Goal: Information Seeking & Learning: Check status

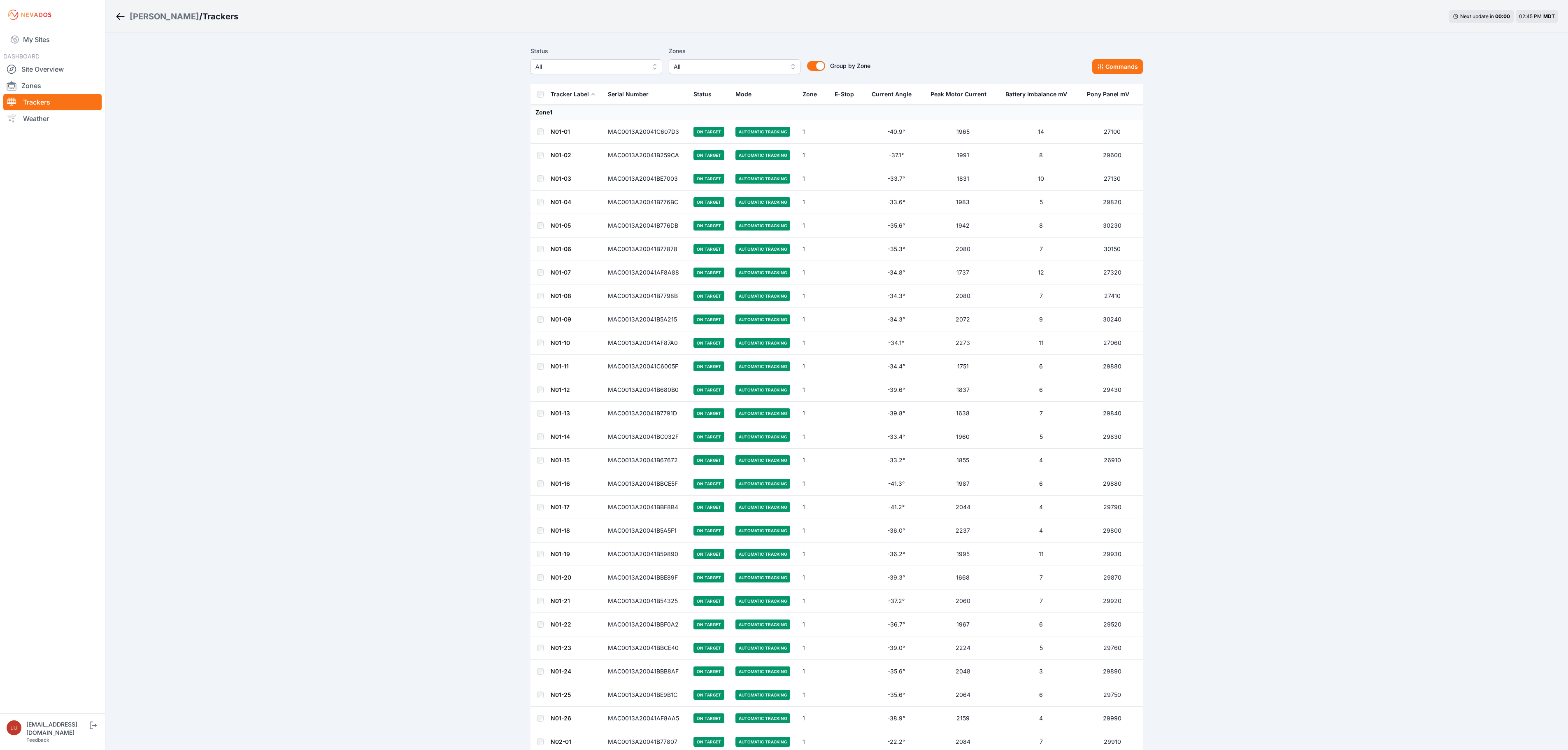
scroll to position [1564, 0]
click at [161, 21] on div "[PERSON_NAME]" at bounding box center [164, 16] width 69 height 12
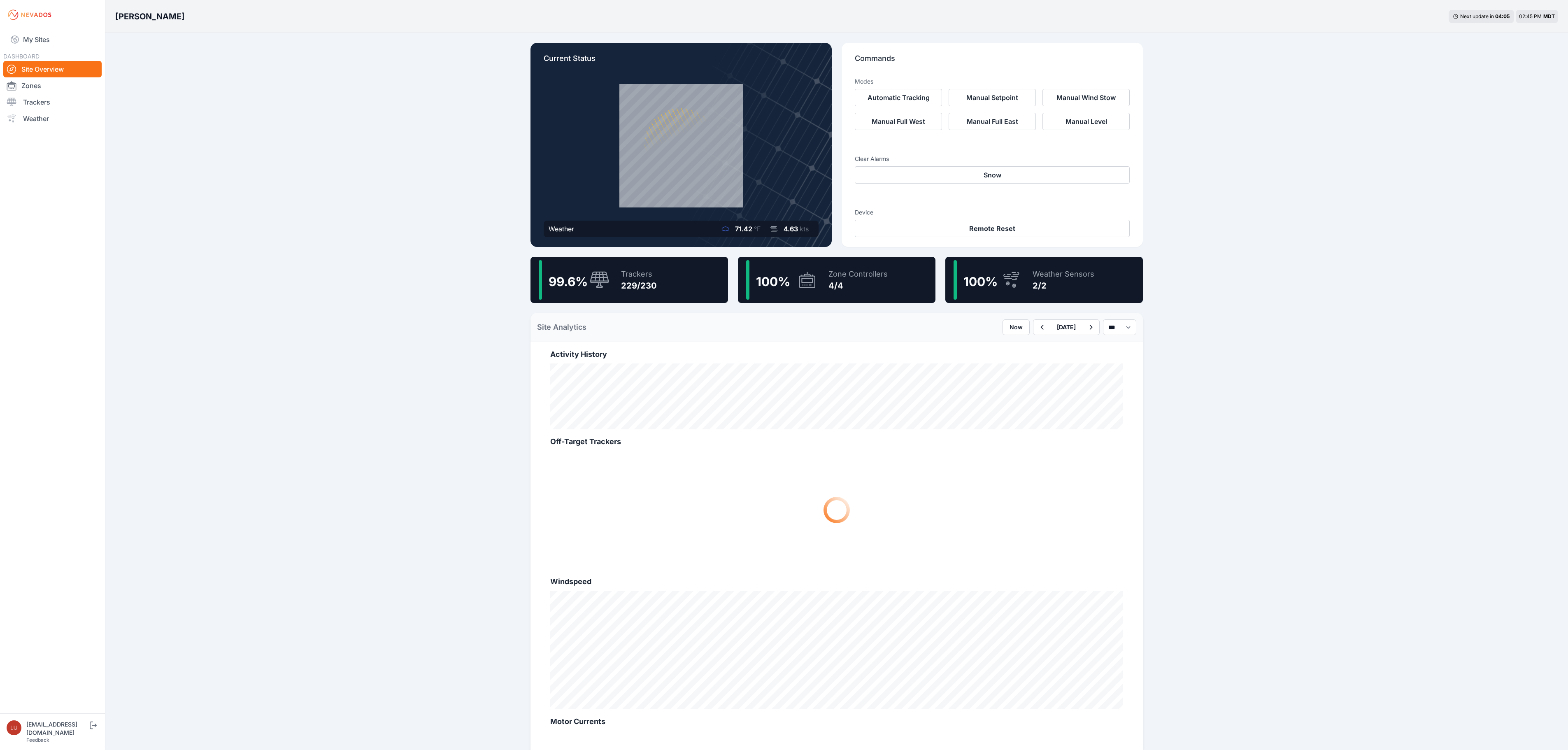
click at [641, 272] on div "Trackers" at bounding box center [639, 274] width 36 height 12
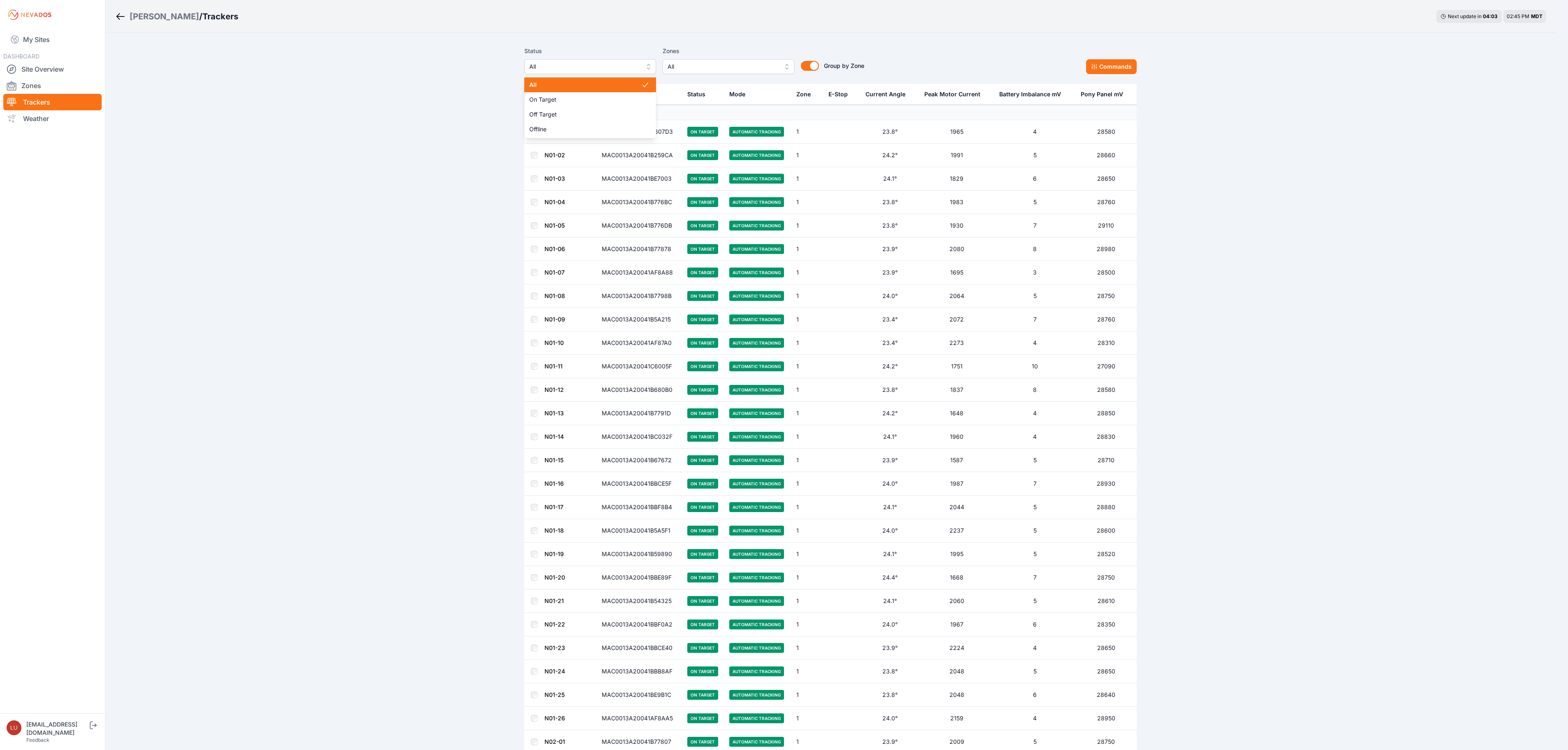
click at [550, 64] on span "All" at bounding box center [585, 67] width 110 height 10
click at [568, 118] on div "Off Target" at bounding box center [596, 114] width 132 height 15
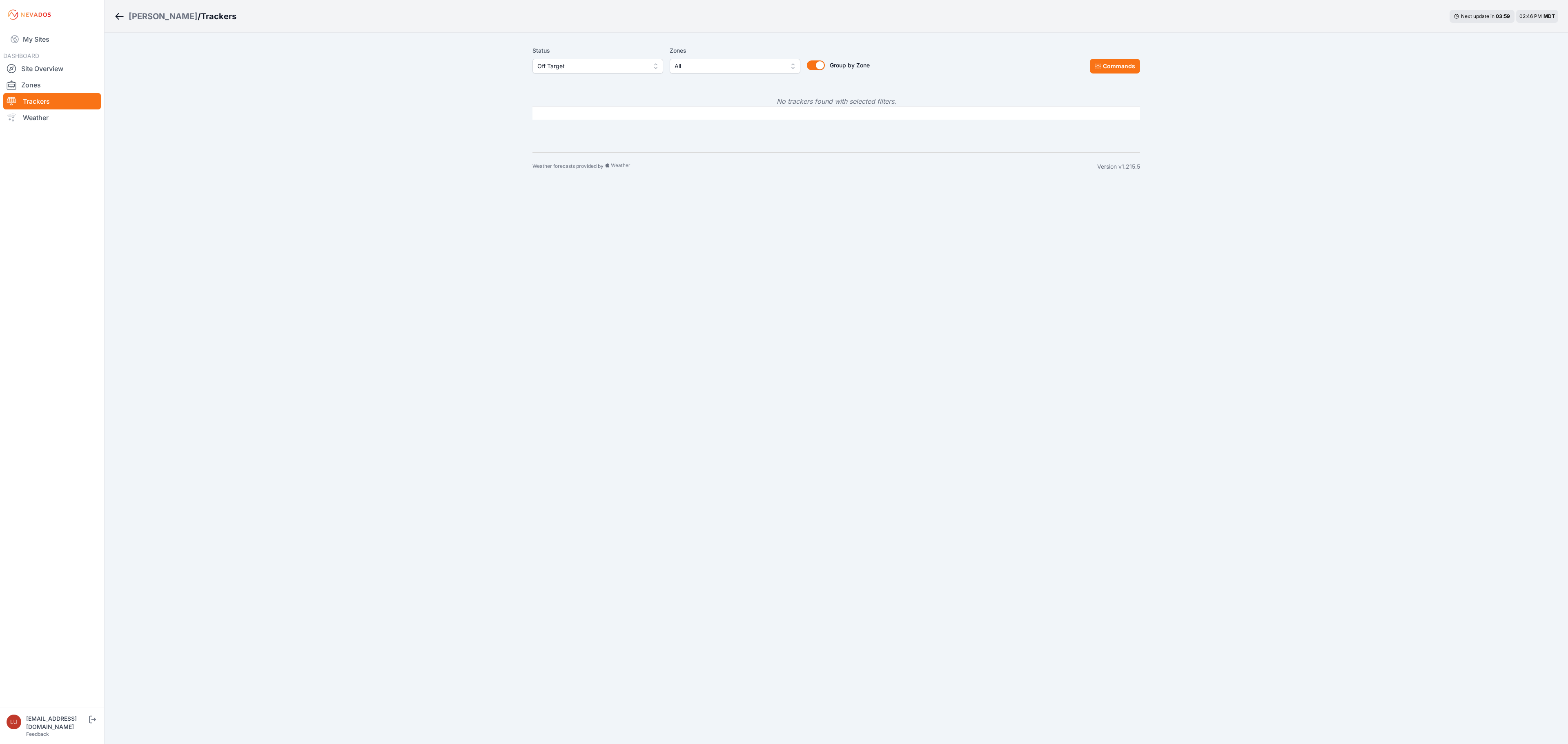
click at [557, 57] on div "Status Off Target" at bounding box center [598, 60] width 131 height 28
click at [557, 60] on button "Off Target" at bounding box center [598, 66] width 131 height 15
click at [549, 83] on span "All" at bounding box center [593, 83] width 111 height 8
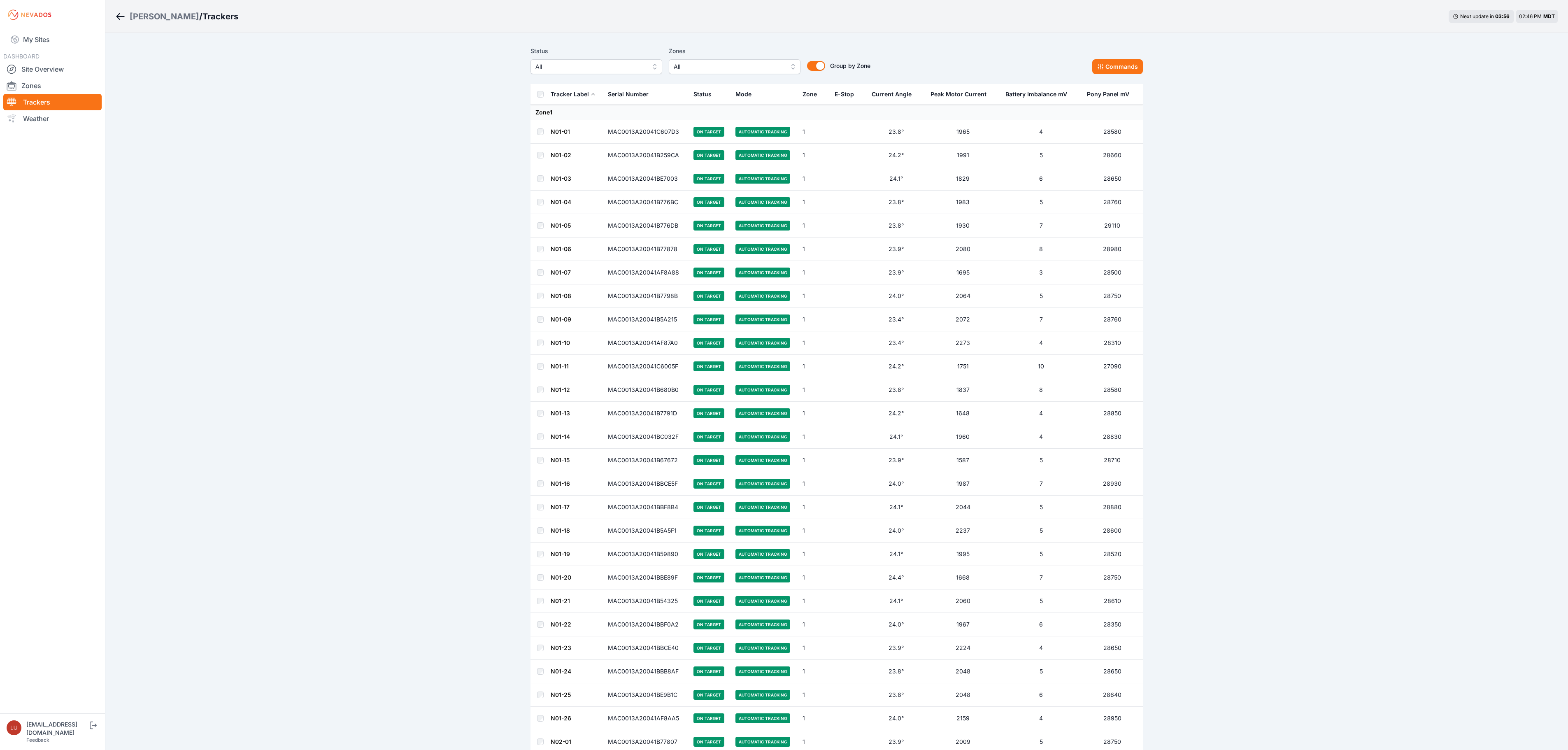
click at [147, 19] on div "Sigurd Solar" at bounding box center [164, 16] width 69 height 12
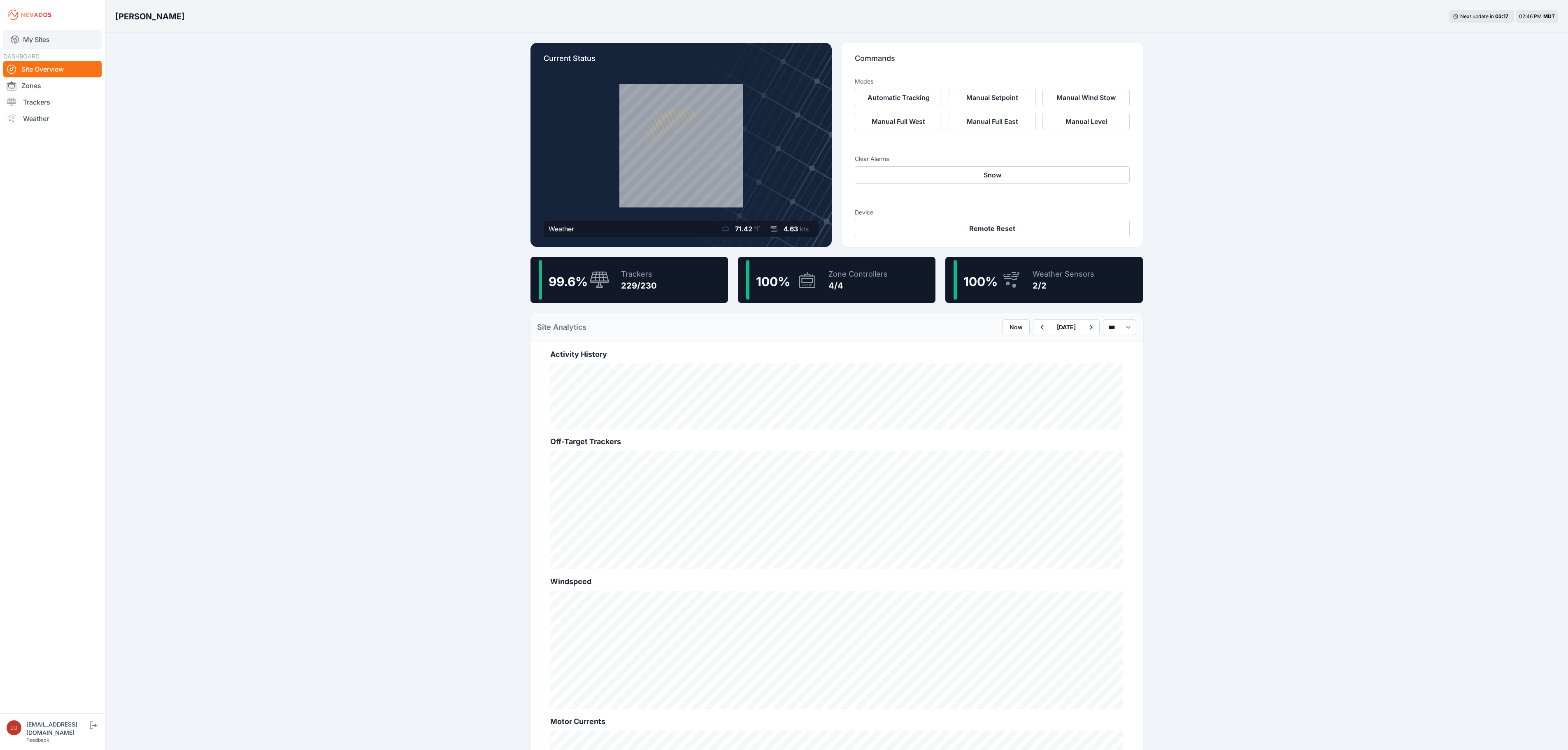
click at [48, 37] on link "My Sites" at bounding box center [52, 39] width 98 height 20
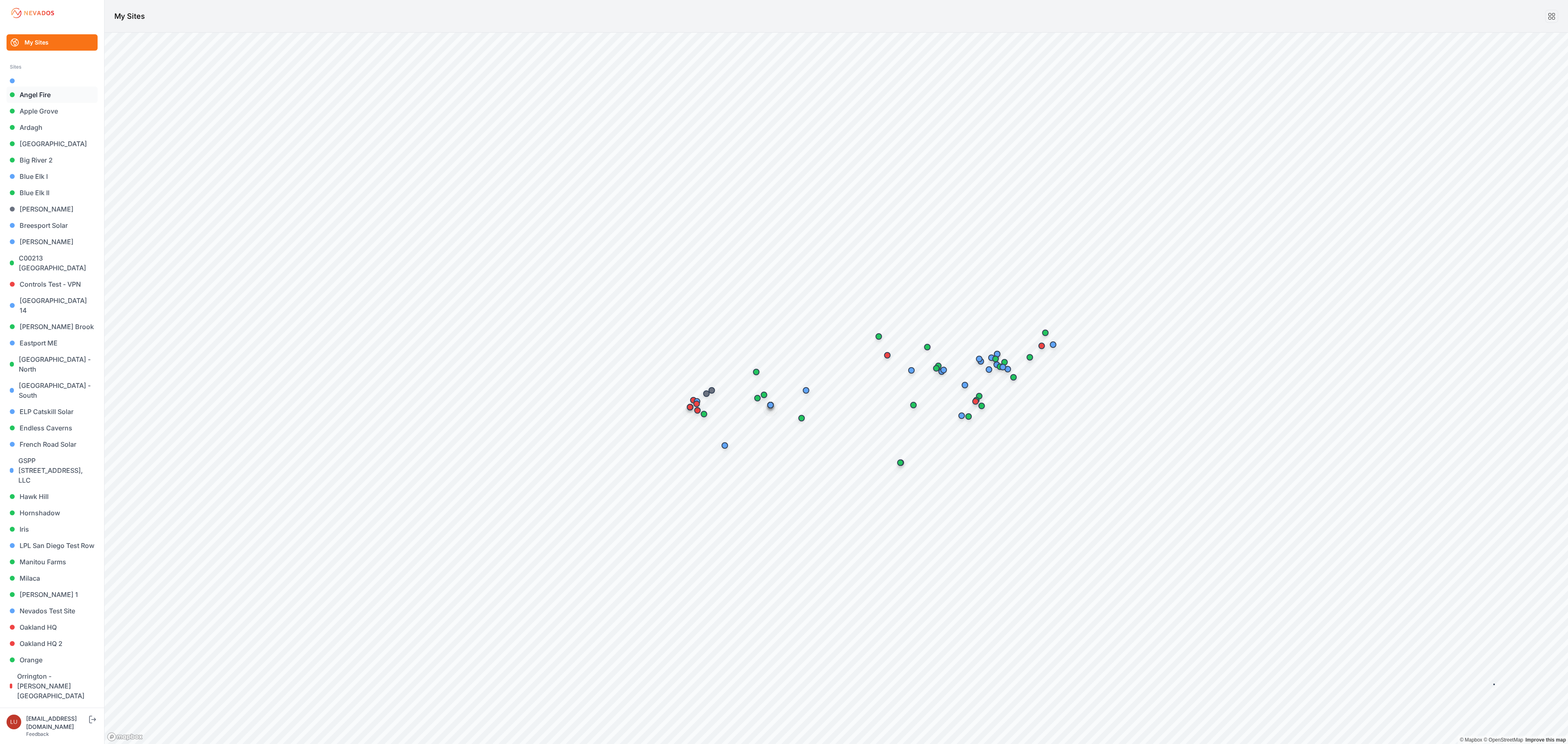
click at [43, 93] on link "Angel Fire" at bounding box center [52, 94] width 91 height 16
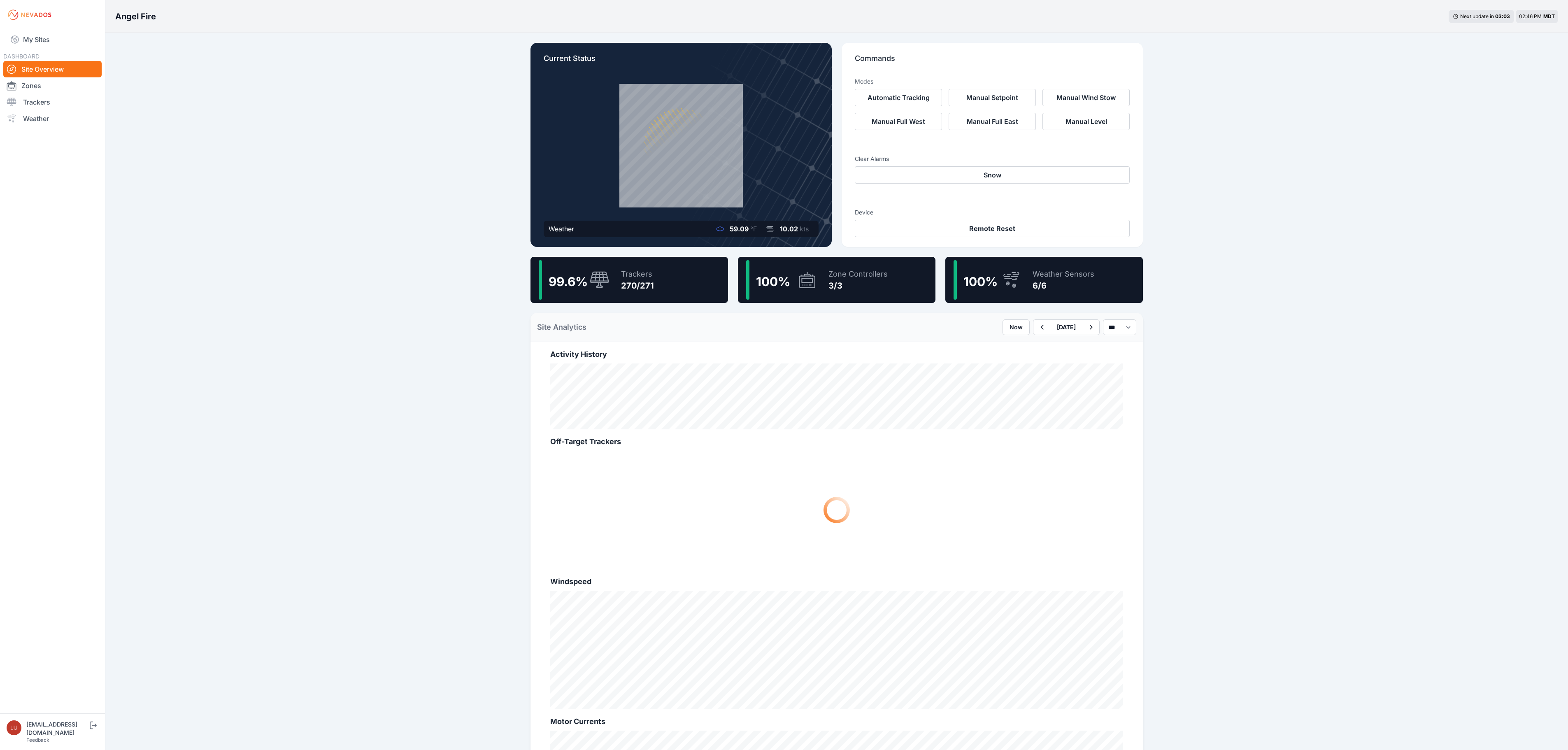
click at [651, 274] on div "Trackers" at bounding box center [637, 274] width 33 height 12
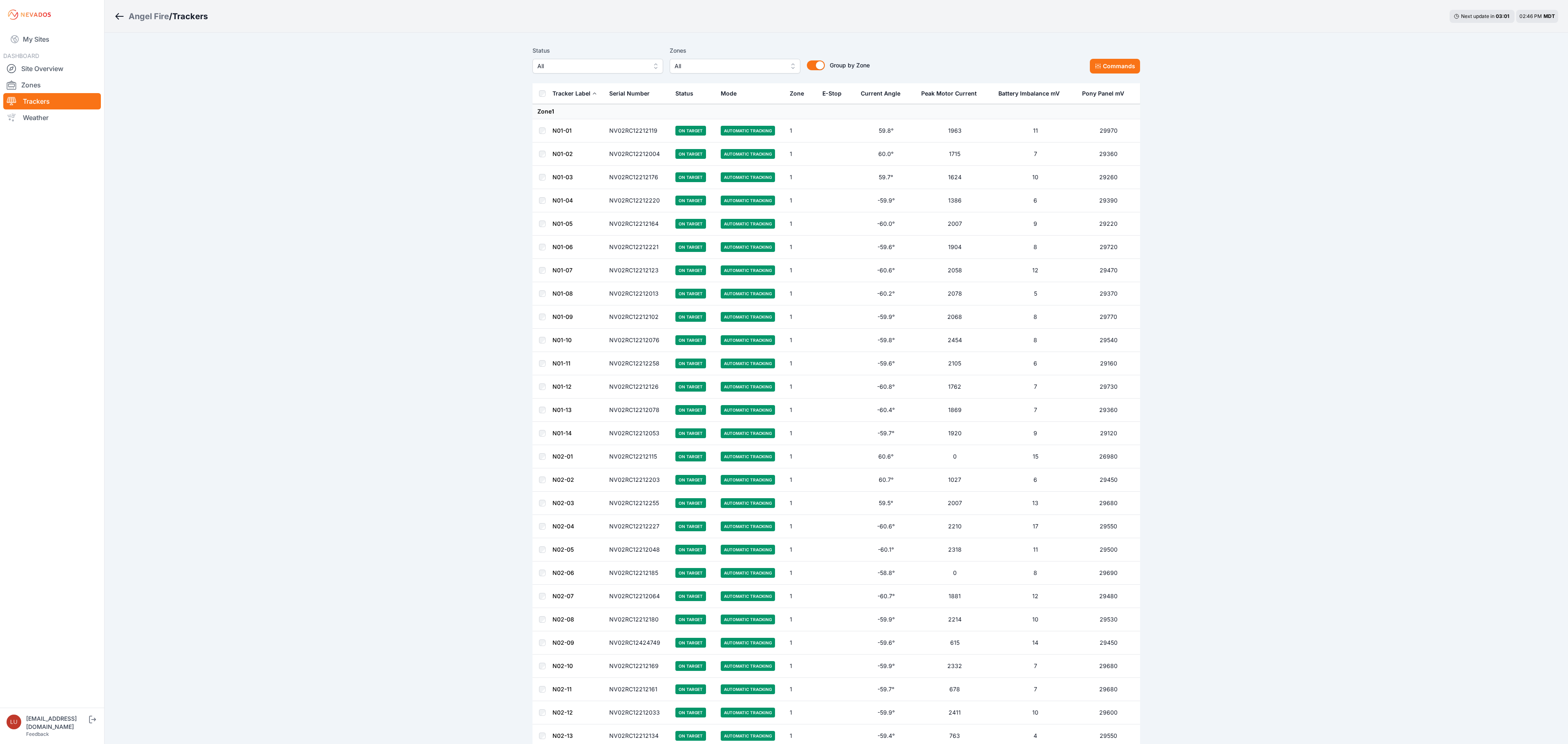
click at [610, 68] on span "All" at bounding box center [592, 66] width 110 height 10
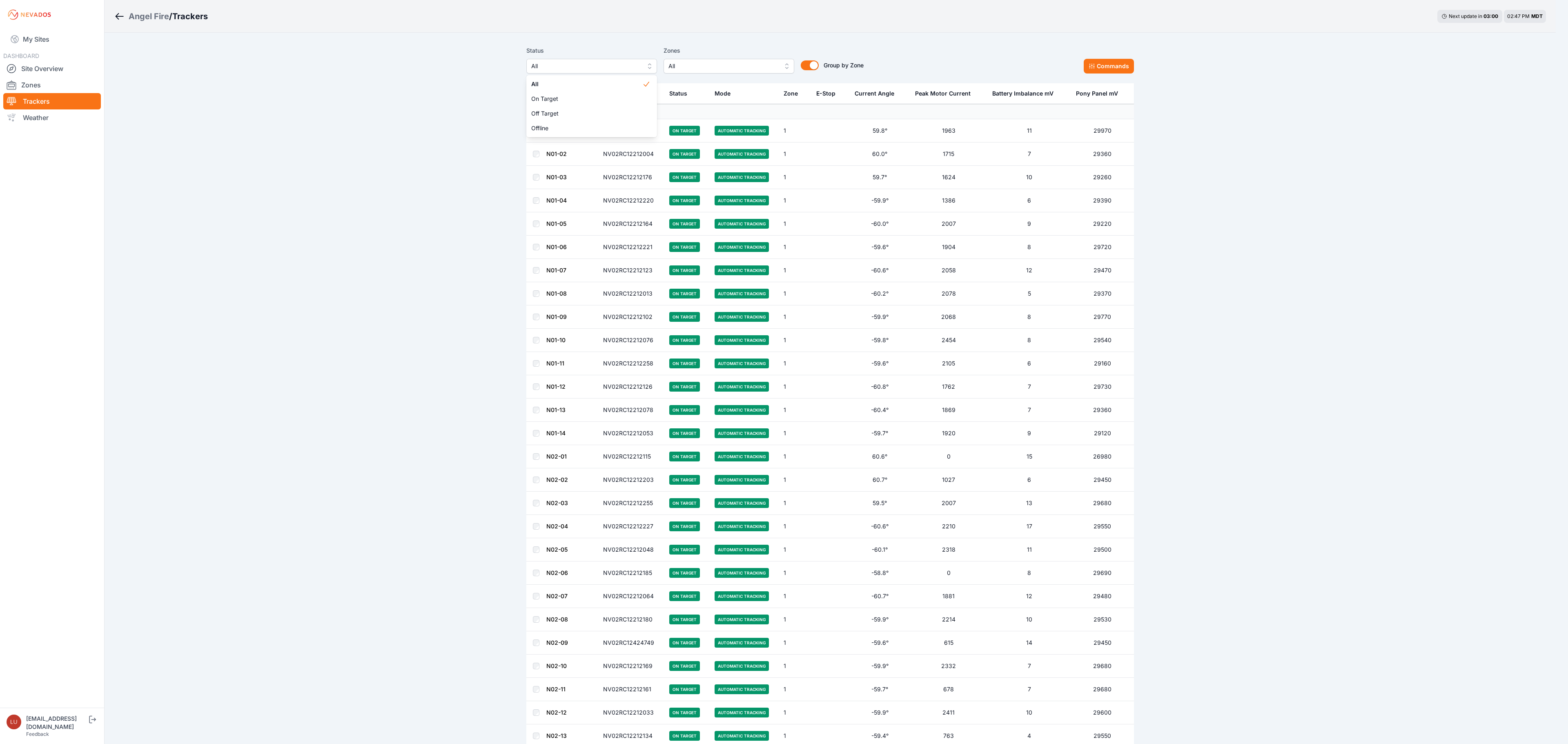
click at [595, 136] on div "All On Target Off Target Offline" at bounding box center [592, 106] width 131 height 62
click at [595, 132] on span "Offline" at bounding box center [587, 128] width 111 height 8
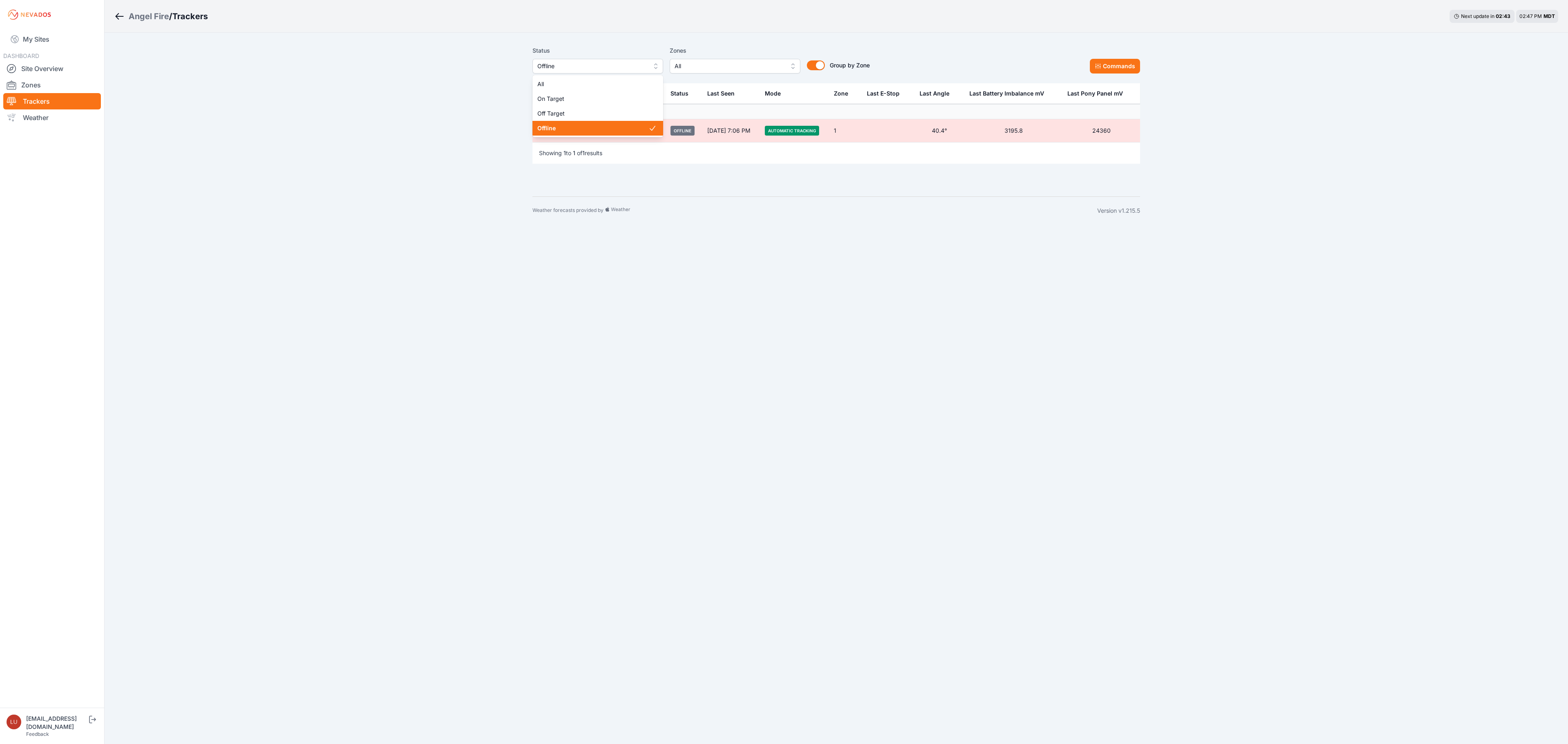
click at [609, 67] on span "Offline" at bounding box center [592, 66] width 110 height 10
click at [581, 116] on span "Off Target" at bounding box center [593, 113] width 111 height 8
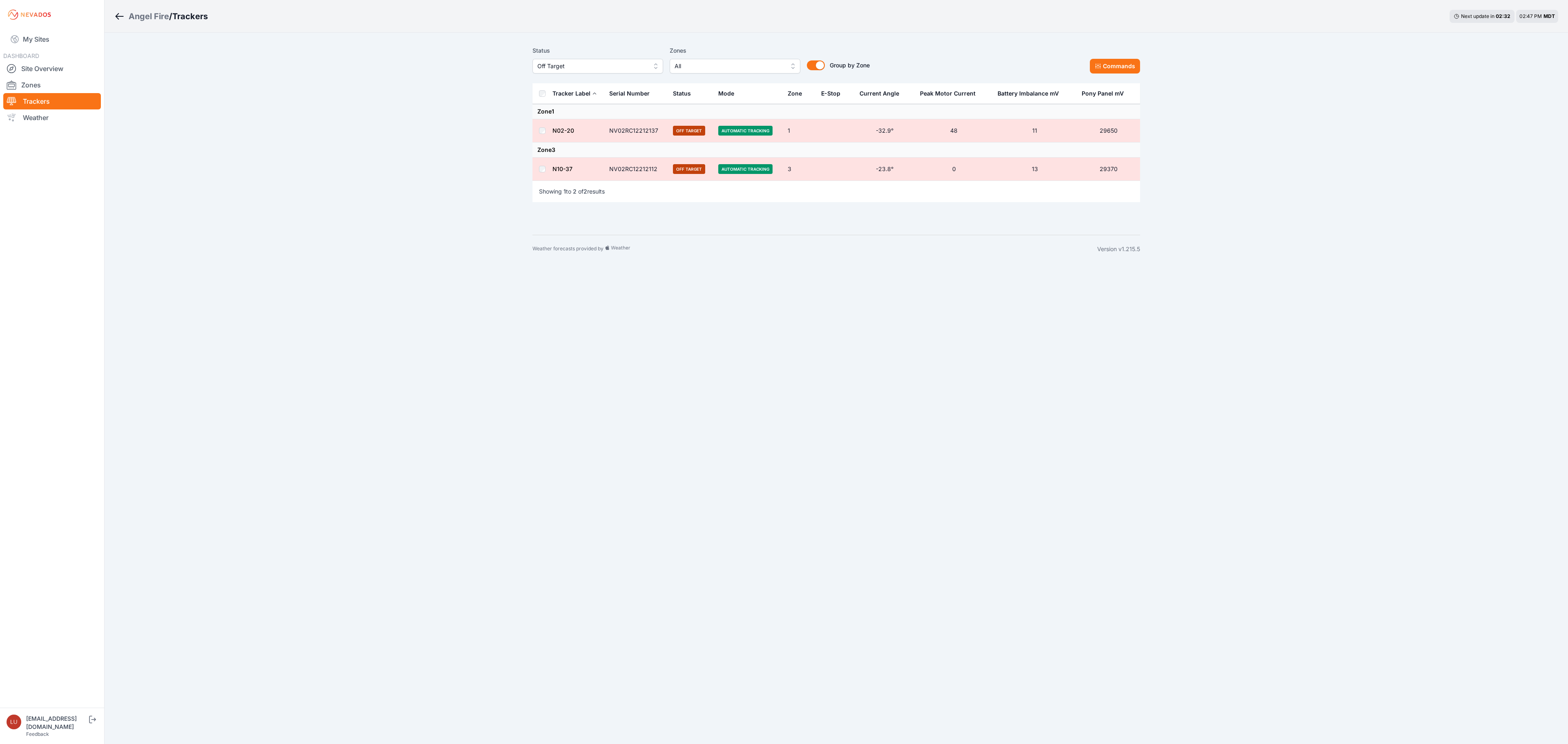
click at [578, 68] on span "Off Target" at bounding box center [592, 66] width 110 height 10
click at [575, 79] on div "All" at bounding box center [598, 84] width 131 height 15
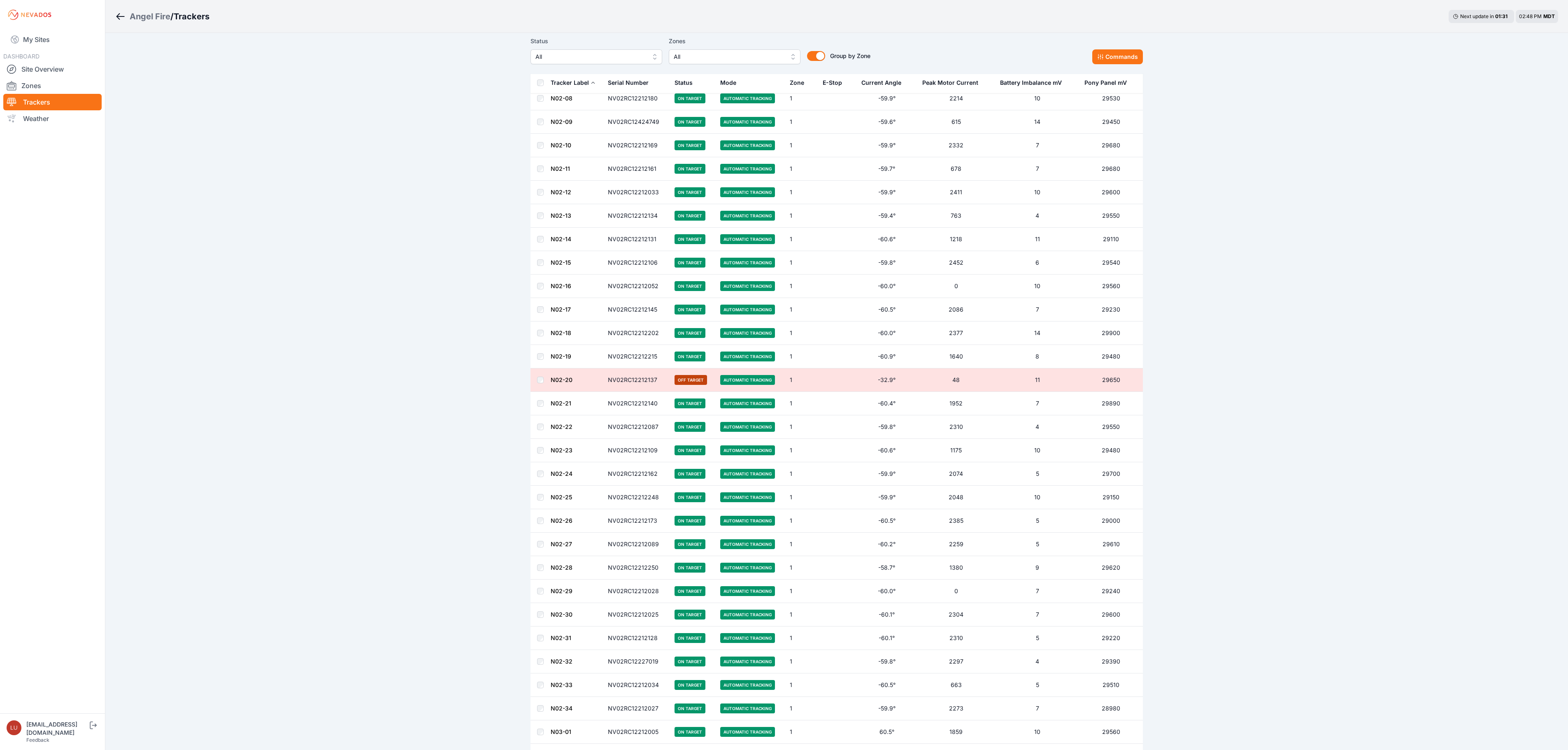
scroll to position [659, 0]
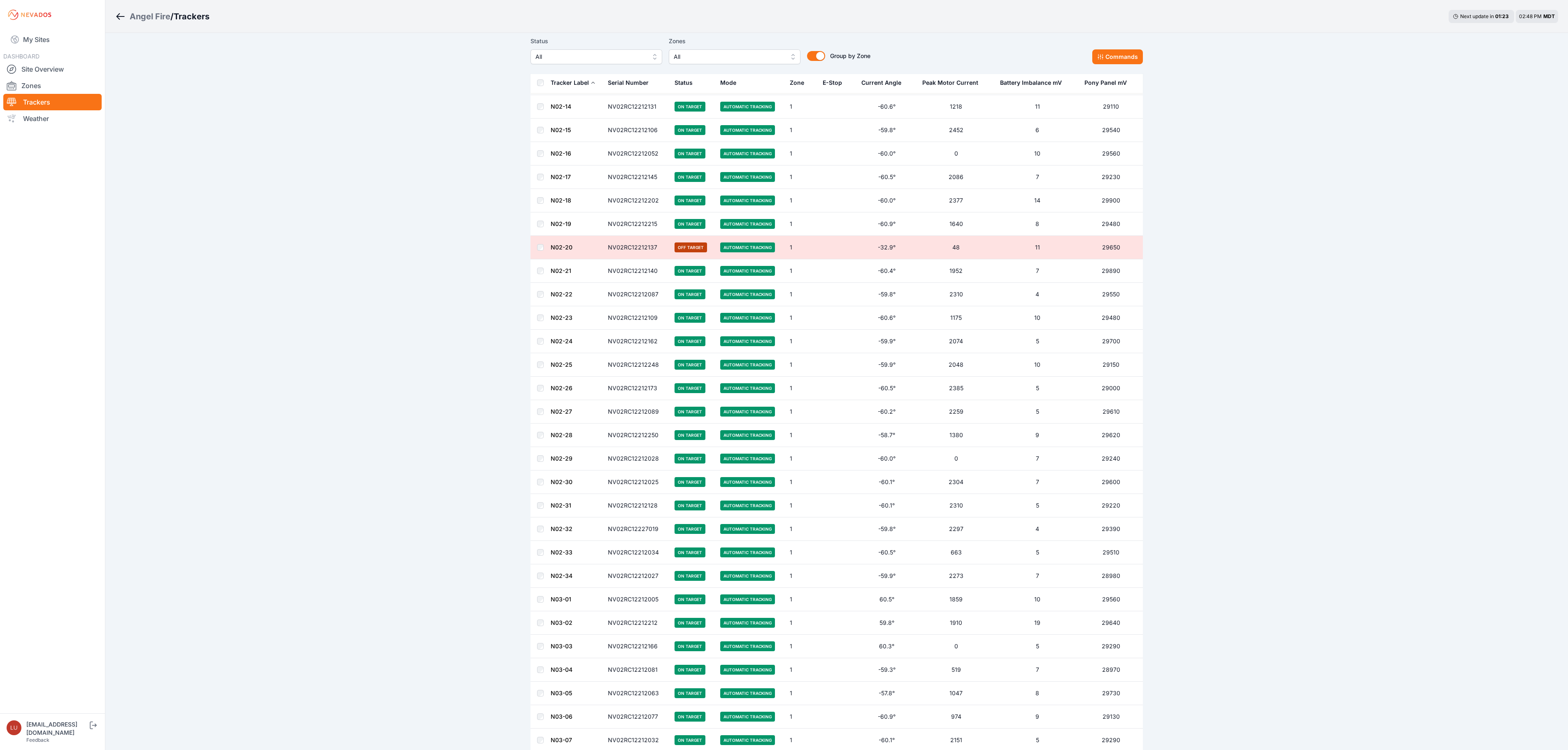
drag, startPoint x: 561, startPoint y: 261, endPoint x: 488, endPoint y: 330, distance: 100.4
drag, startPoint x: 571, startPoint y: 663, endPoint x: 559, endPoint y: 670, distance: 13.9
click at [559, 650] on link "N03-03" at bounding box center [562, 646] width 22 height 7
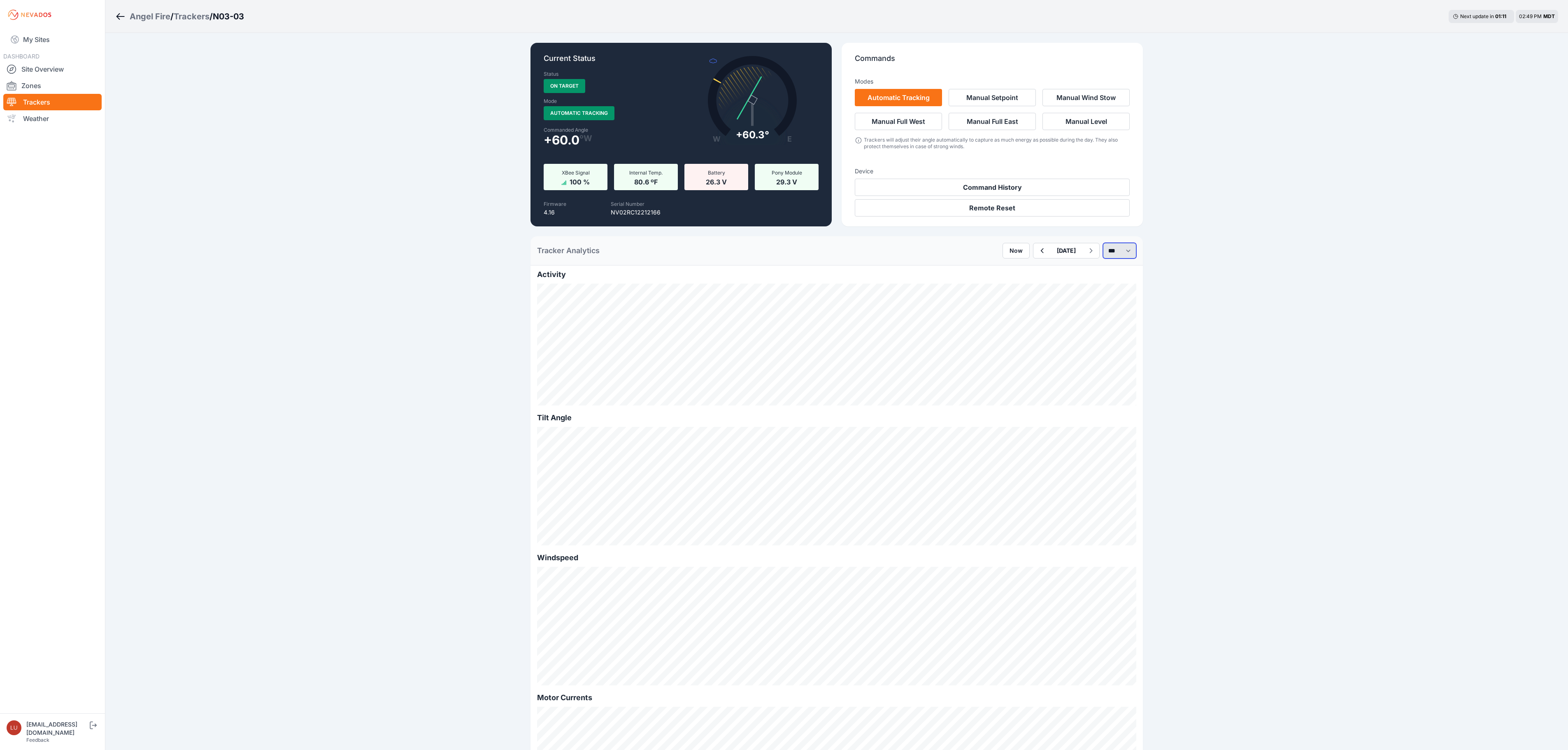
click at [1108, 250] on select "*** **** *****" at bounding box center [1120, 250] width 33 height 15
click at [1103, 243] on select "*** **** *****" at bounding box center [1120, 250] width 33 height 15
select select "******"
click at [1012, 255] on icon "button" at bounding box center [1017, 250] width 10 height 10
click at [1009, 255] on button "button" at bounding box center [1018, 250] width 17 height 15
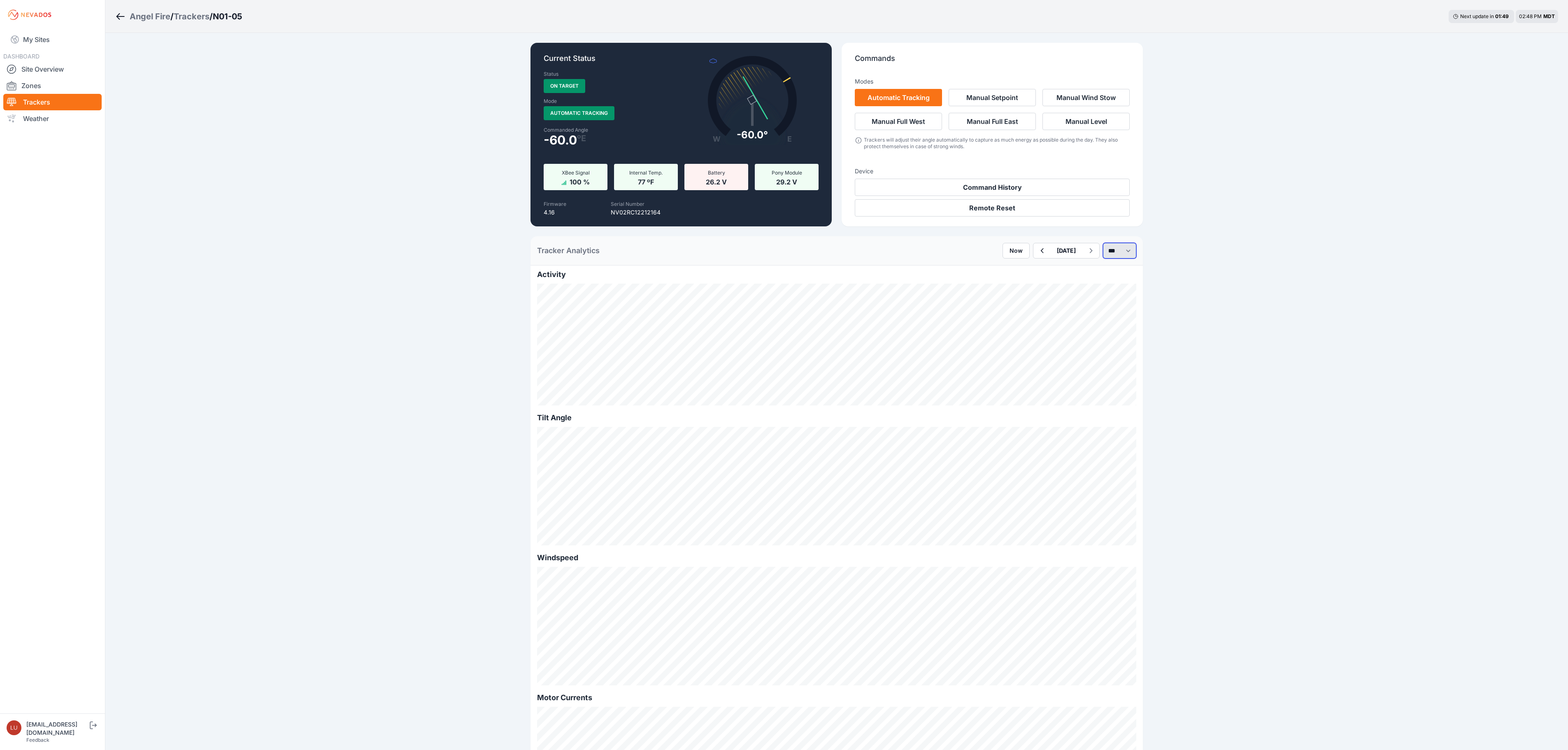
click at [1105, 255] on select "*** **** *****" at bounding box center [1120, 250] width 33 height 15
click at [1103, 243] on select "*** **** *****" at bounding box center [1120, 250] width 33 height 15
select select "******"
click at [1012, 249] on icon "button" at bounding box center [1017, 250] width 10 height 10
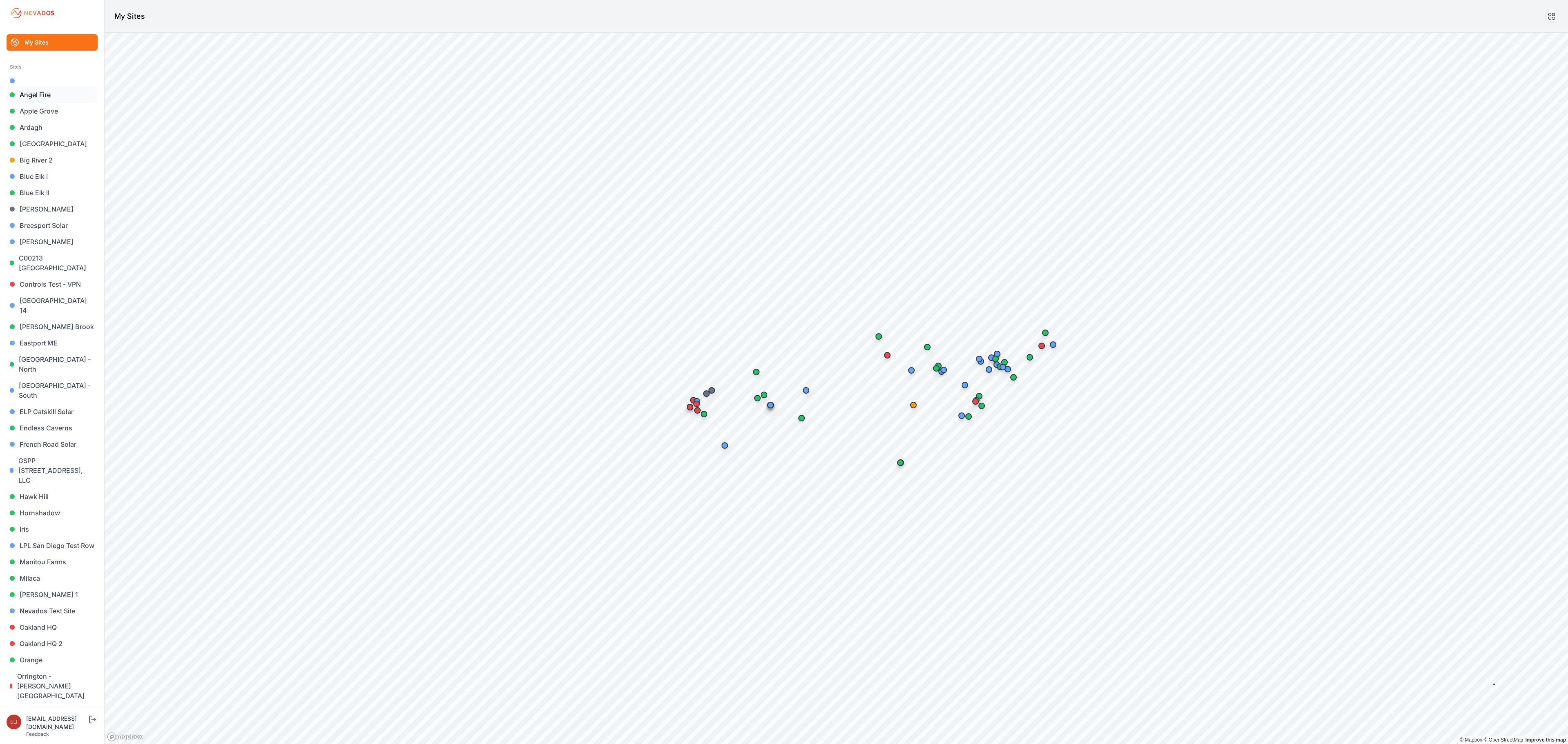
click at [58, 97] on link "Angel Fire" at bounding box center [52, 94] width 91 height 16
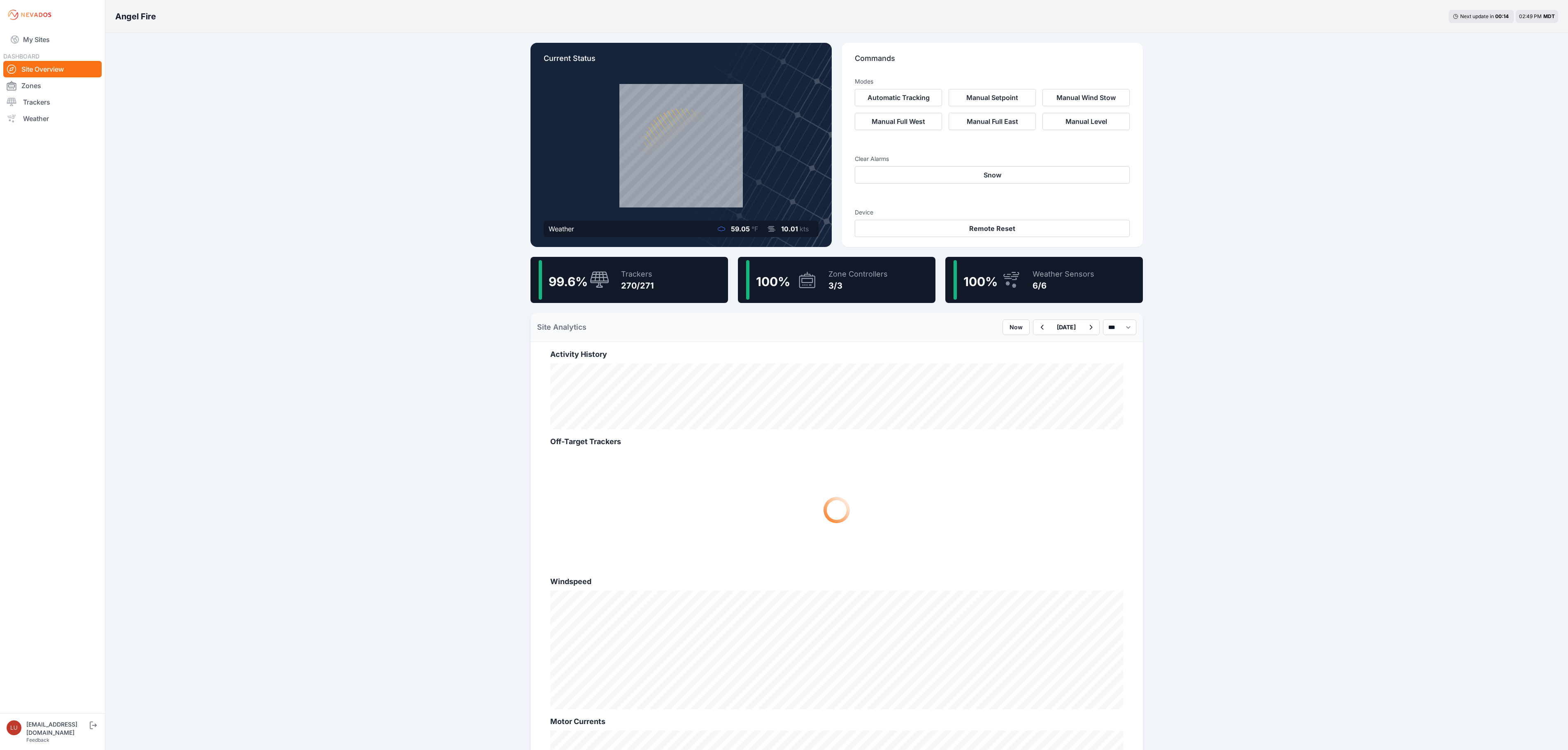
click at [663, 274] on div "99.6 % Trackers 270/271" at bounding box center [629, 280] width 198 height 46
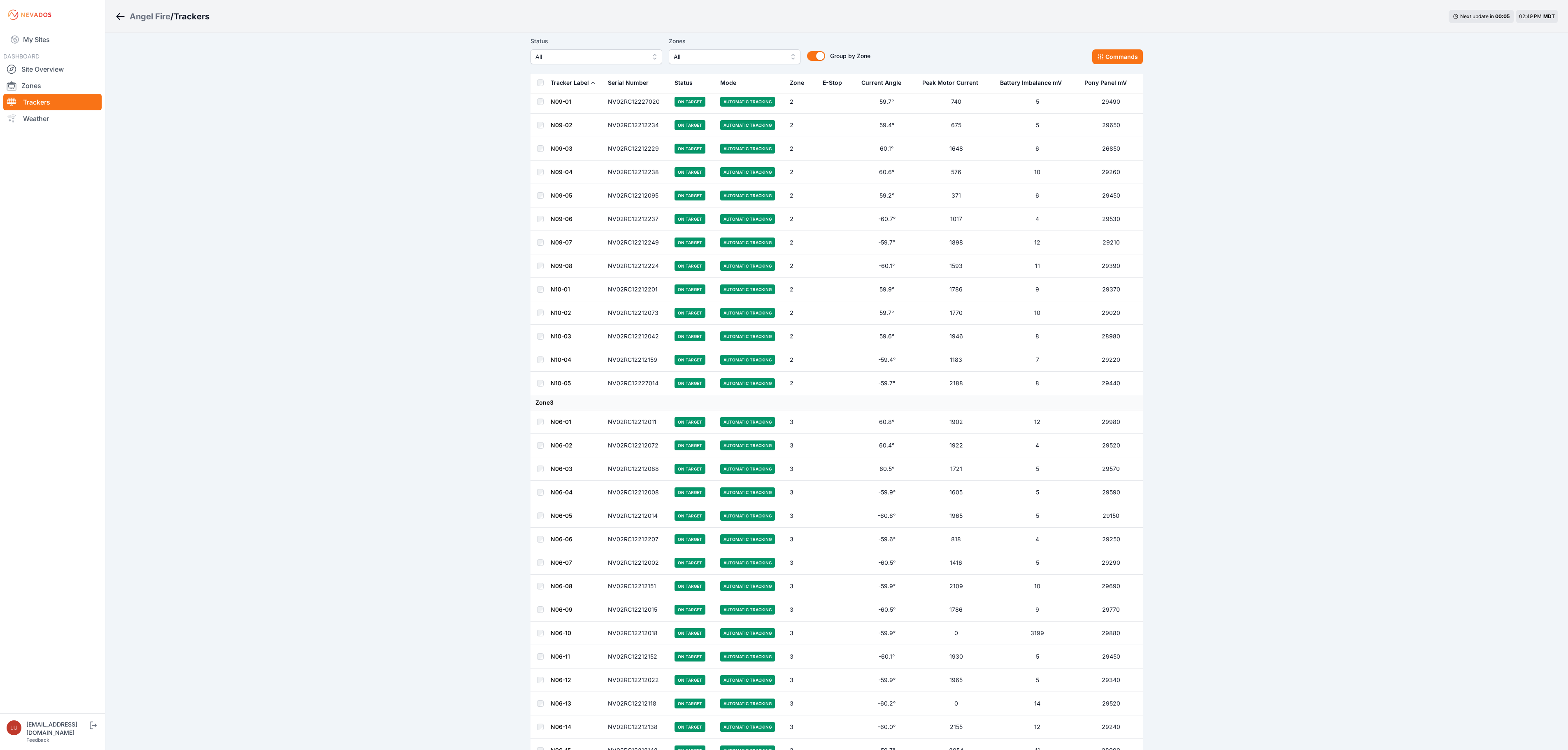
scroll to position [4117, 0]
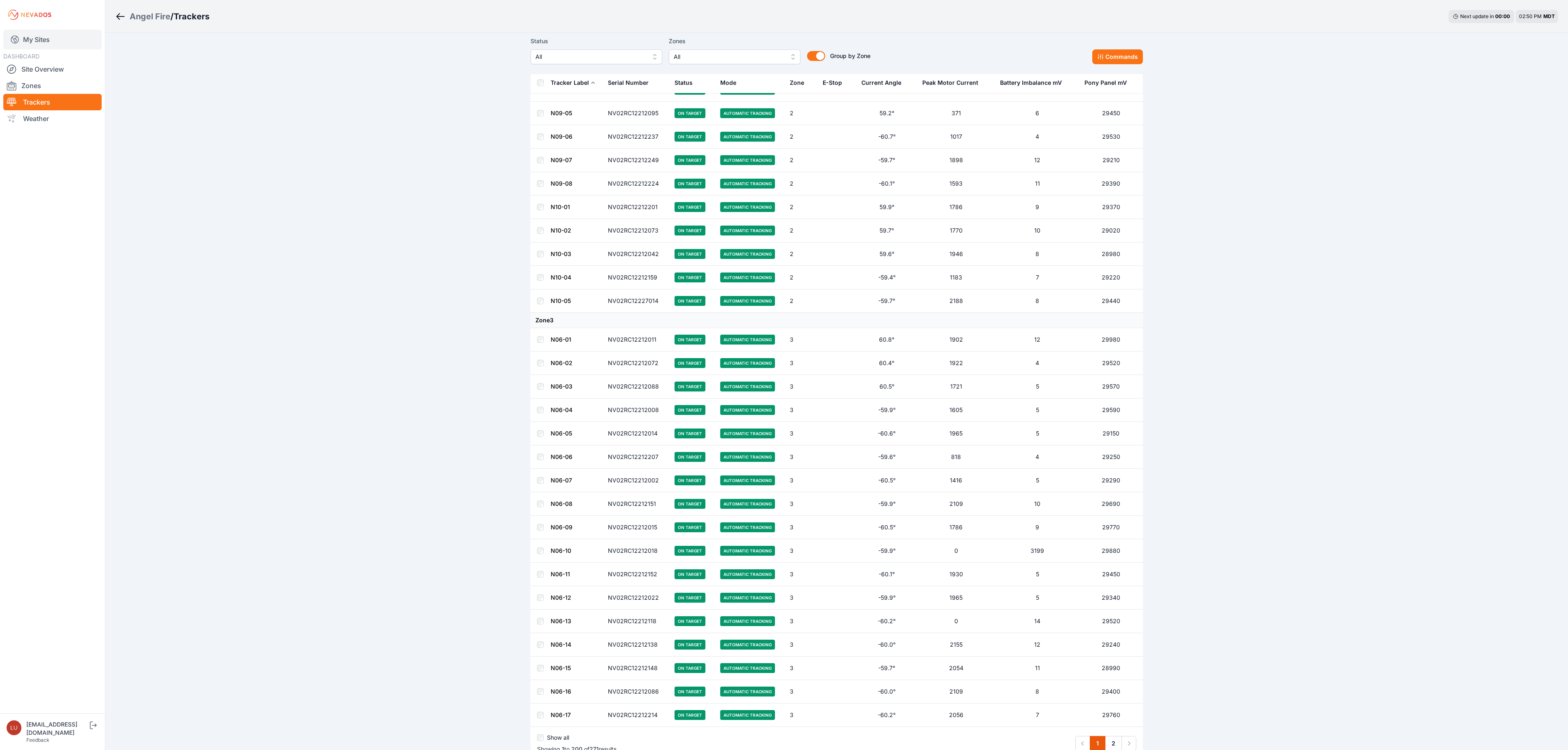
click at [48, 31] on link "My Sites" at bounding box center [52, 39] width 98 height 20
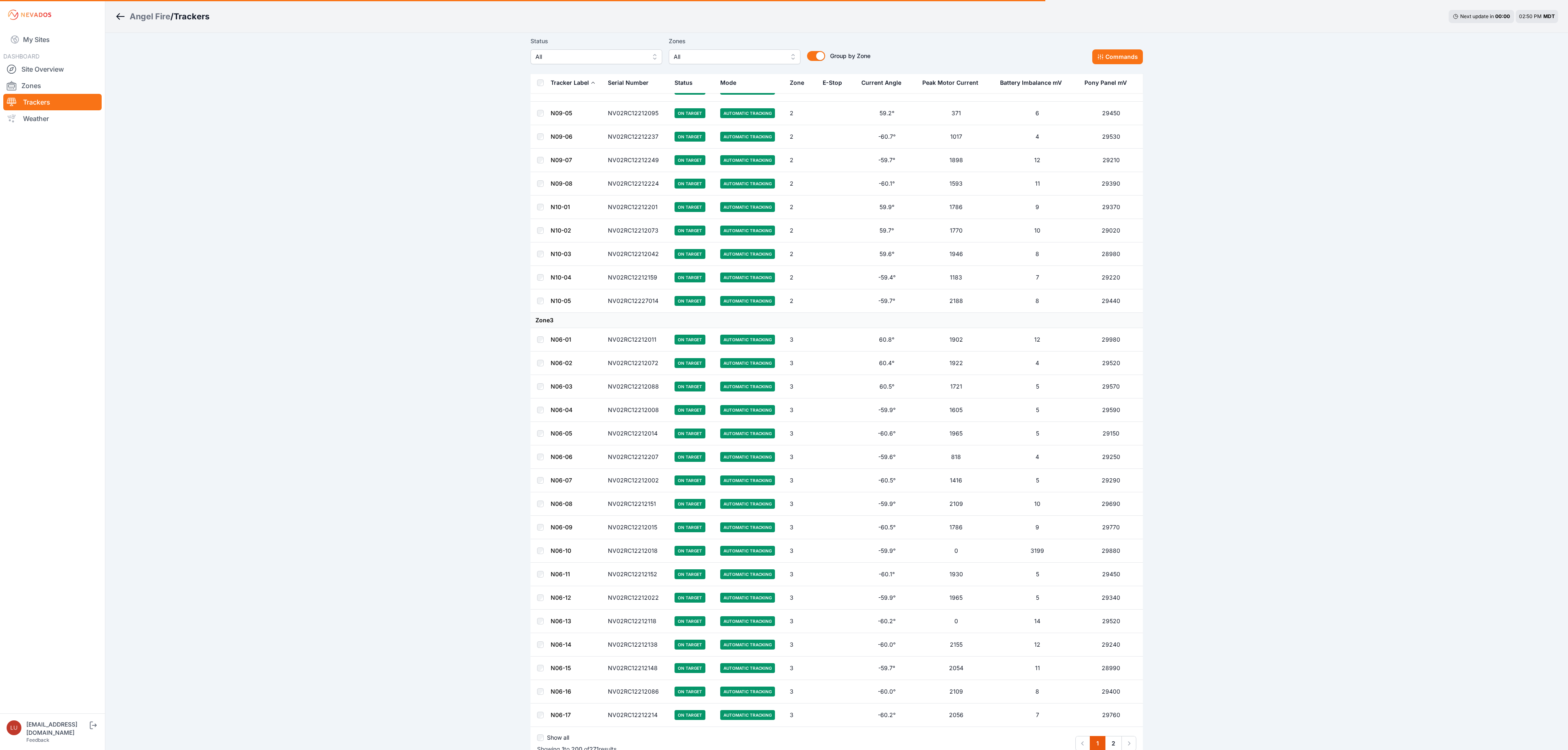
click at [152, 17] on div "Angel Fire" at bounding box center [150, 16] width 40 height 12
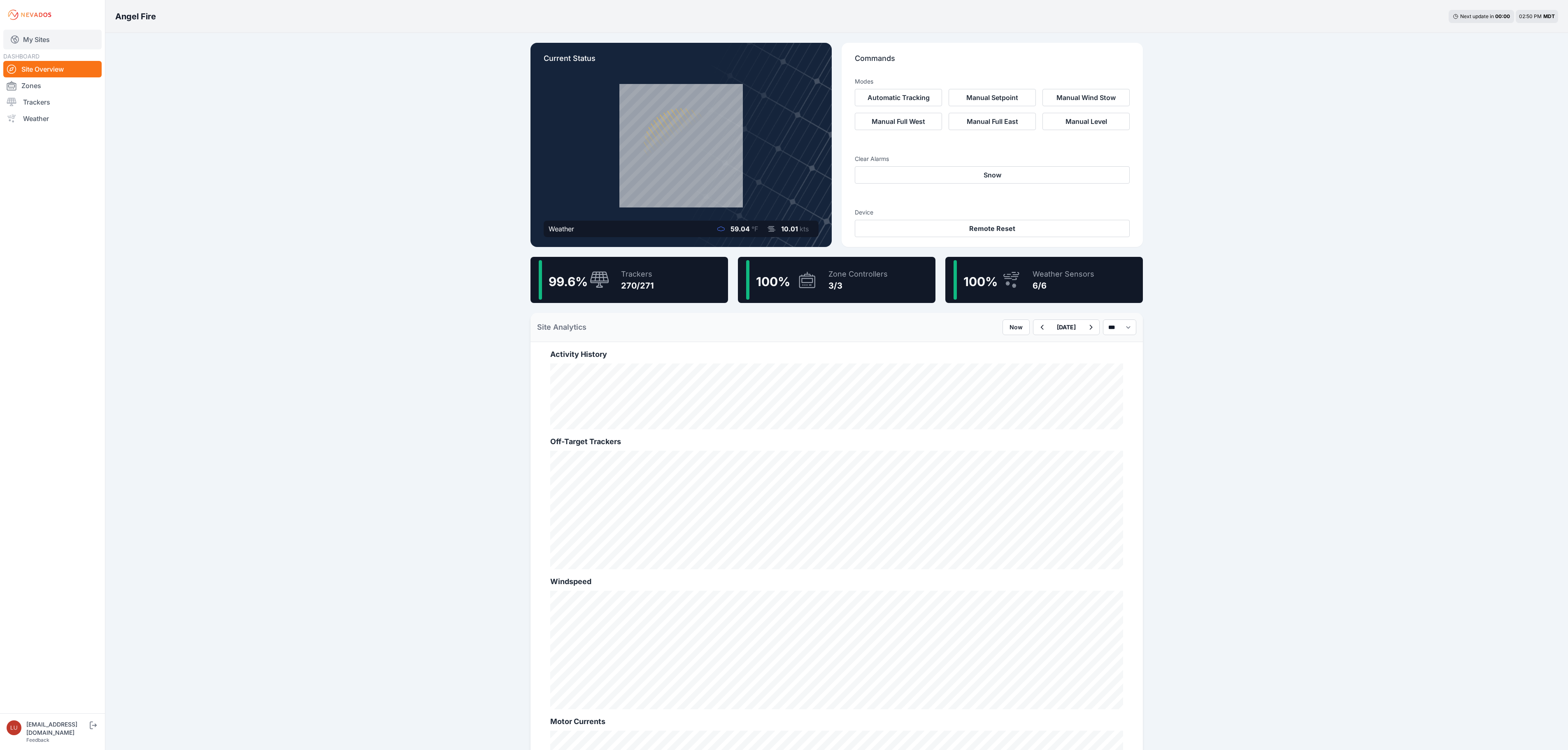
click at [53, 41] on link "My Sites" at bounding box center [52, 39] width 98 height 20
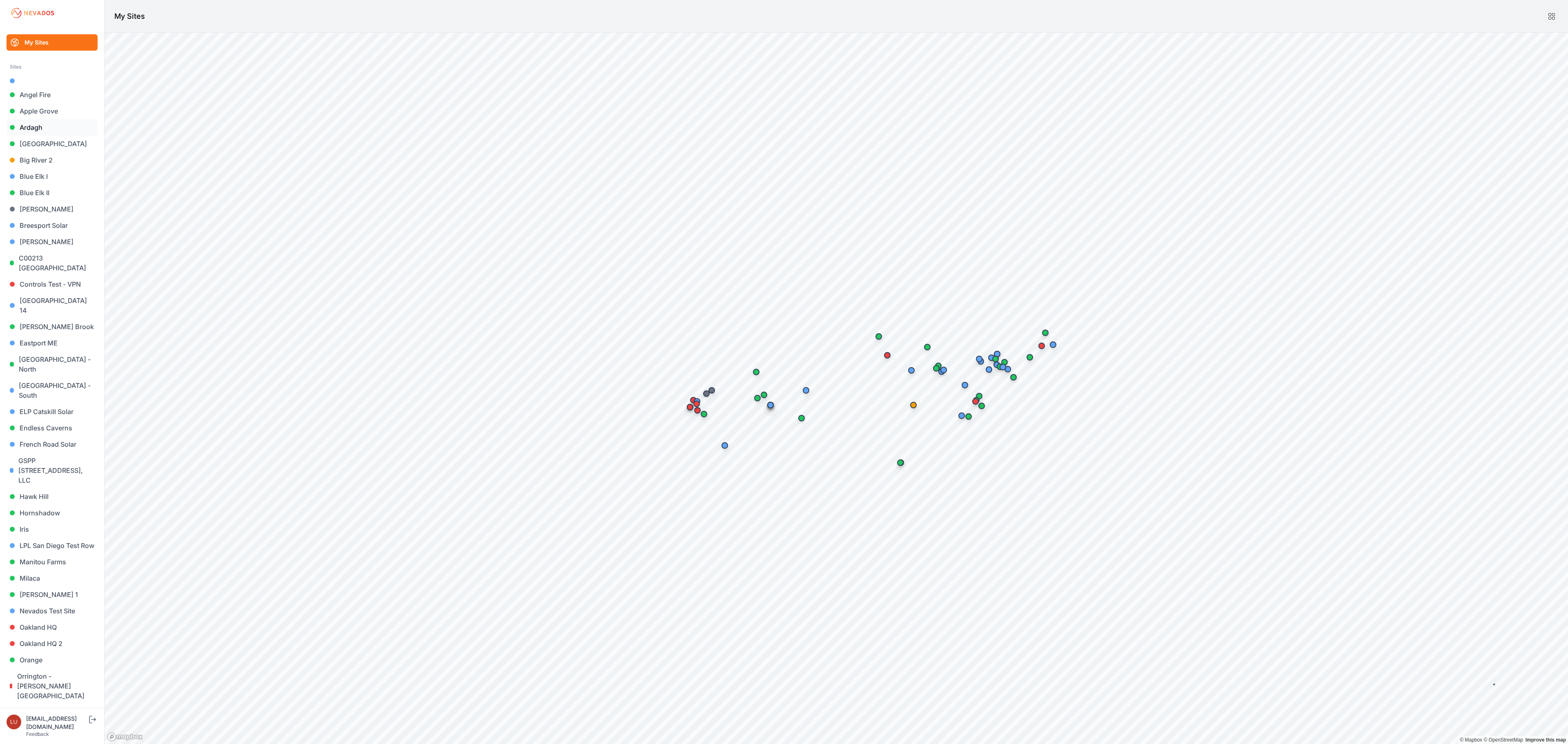
click at [37, 125] on link "Ardagh" at bounding box center [52, 127] width 91 height 16
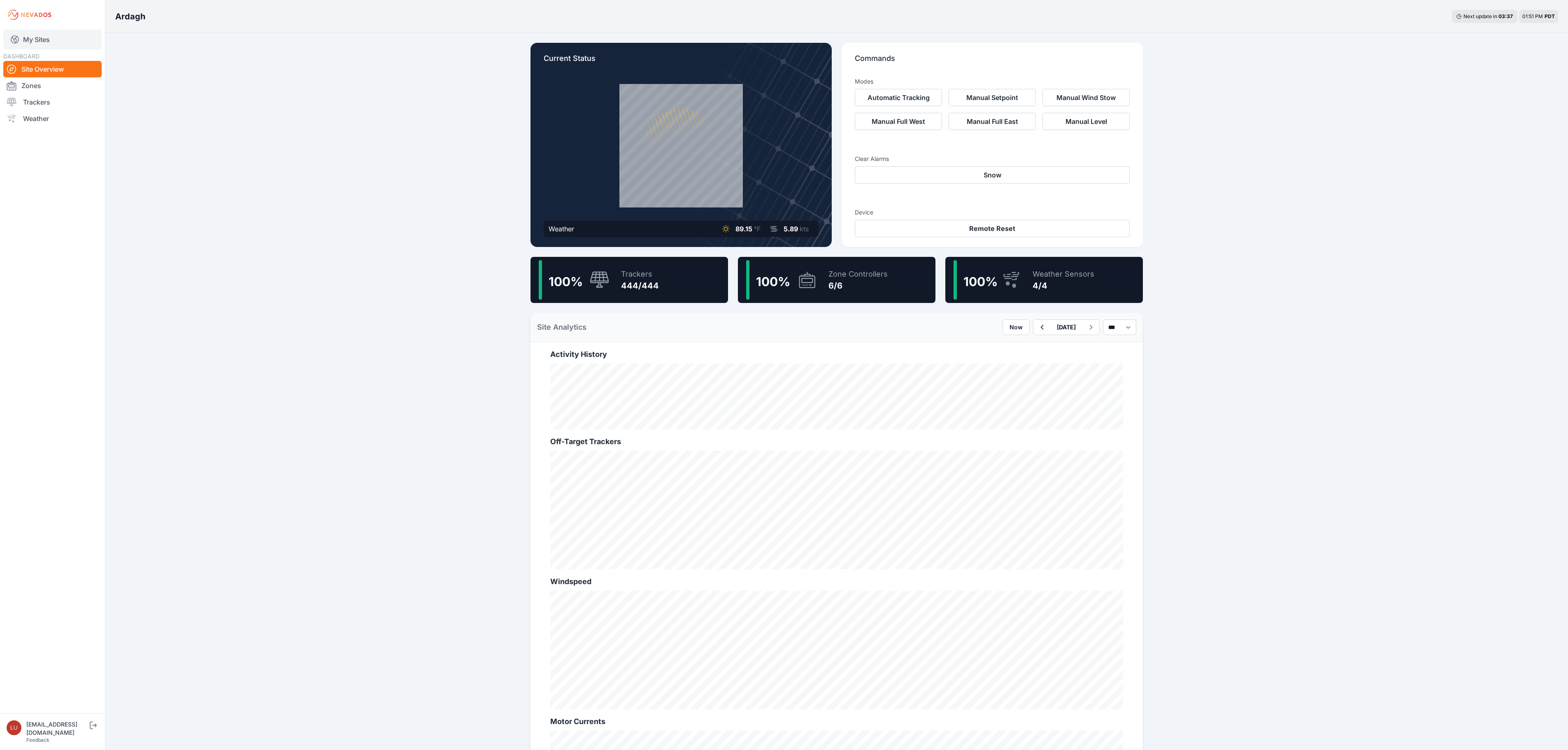
click at [60, 44] on link "My Sites" at bounding box center [52, 39] width 98 height 20
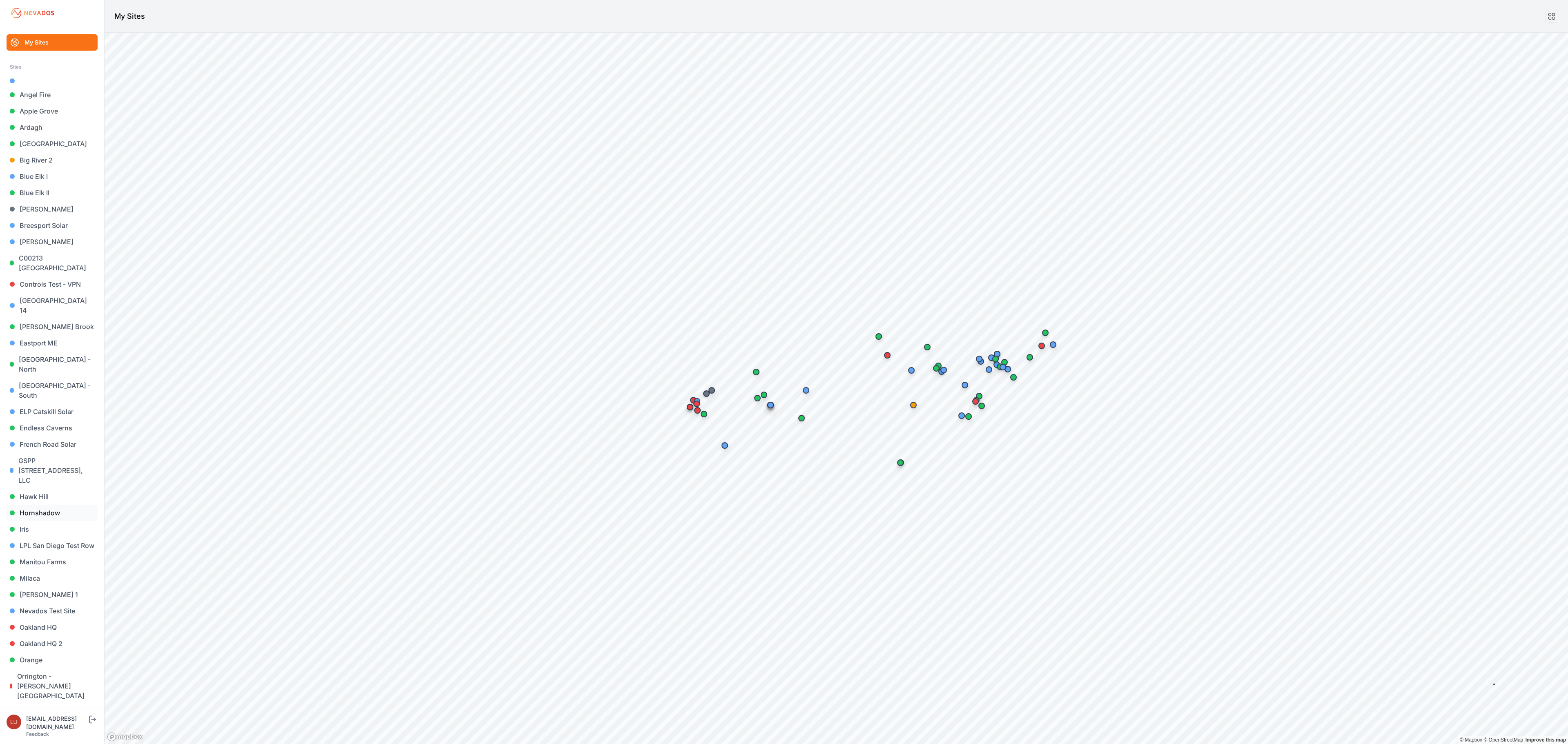
click at [41, 505] on link "Hornshadow" at bounding box center [52, 513] width 91 height 16
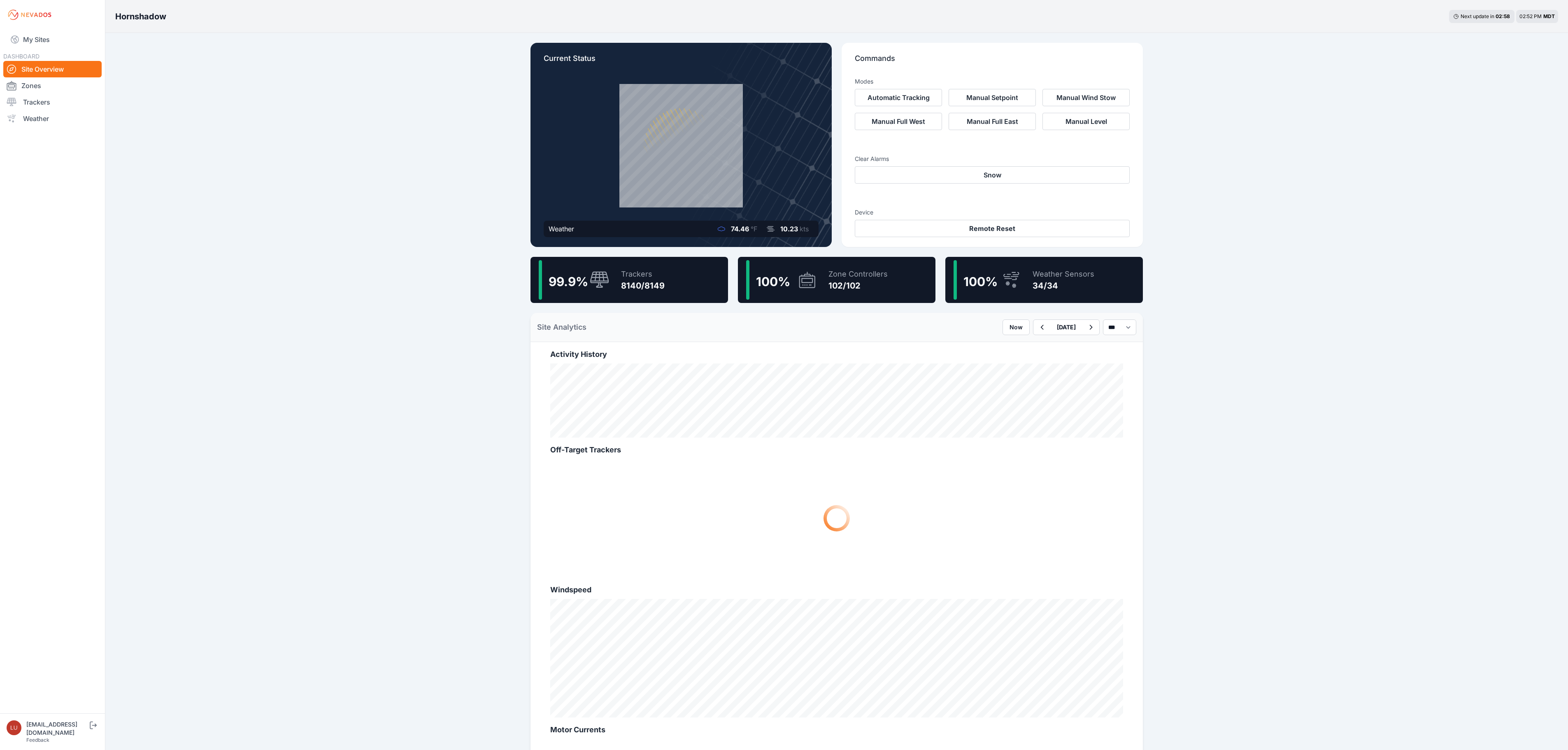
click at [677, 272] on div "99.9 % Trackers 8140/8149" at bounding box center [629, 280] width 198 height 46
click at [636, 282] on div "8140/8149" at bounding box center [642, 285] width 44 height 12
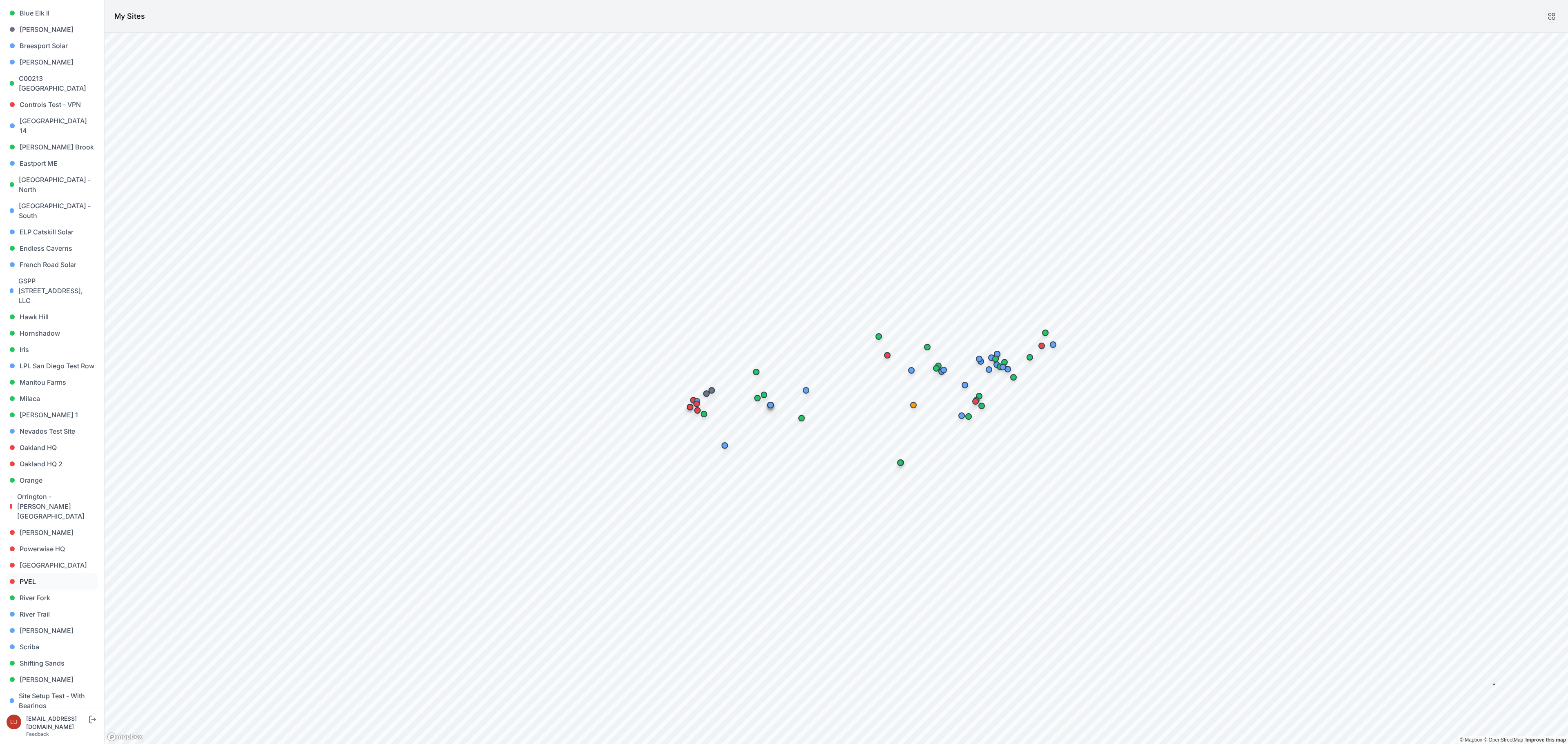
scroll to position [245, 0]
click at [45, 606] on link "Sigurd Solar" at bounding box center [52, 614] width 91 height 16
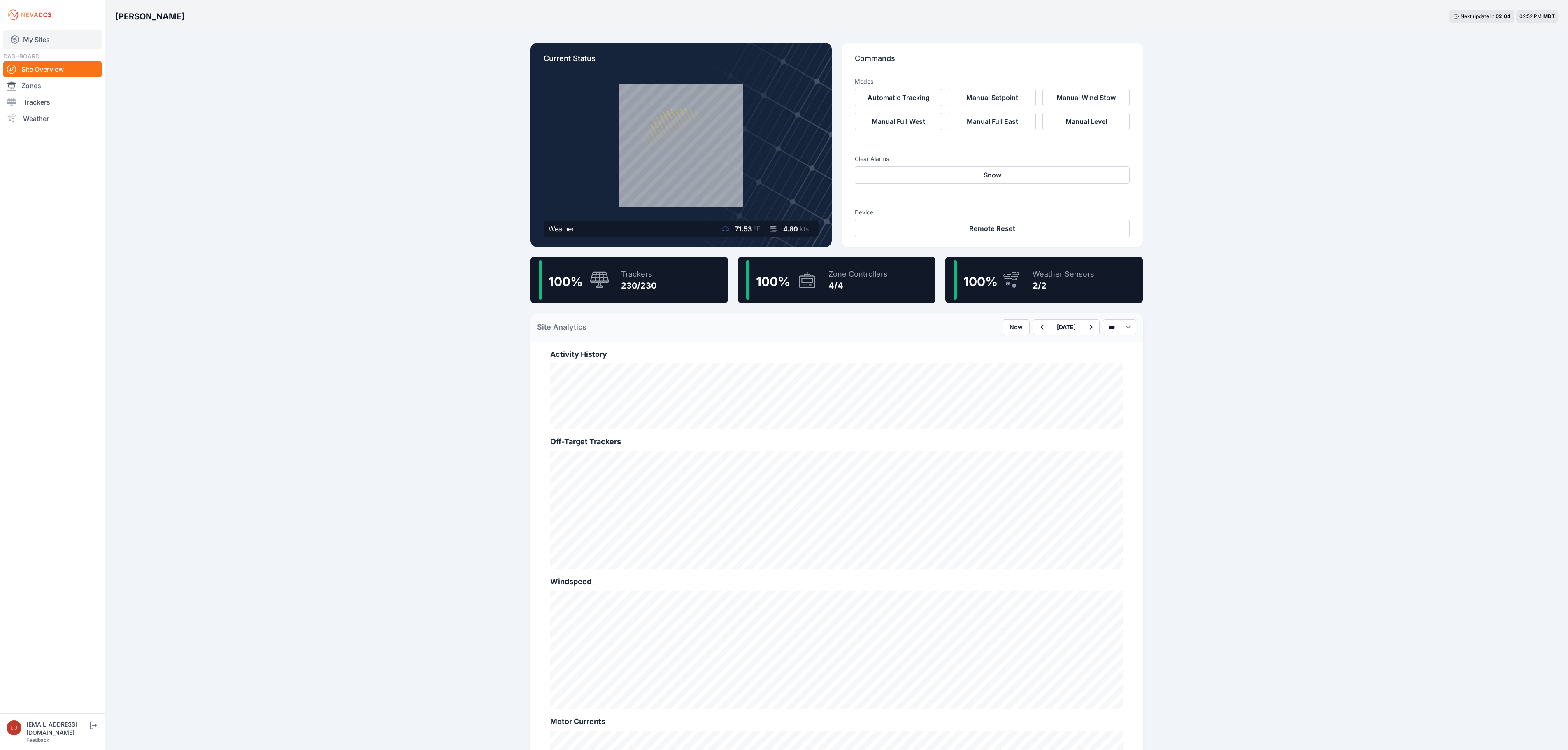
click at [51, 37] on link "My Sites" at bounding box center [52, 39] width 98 height 20
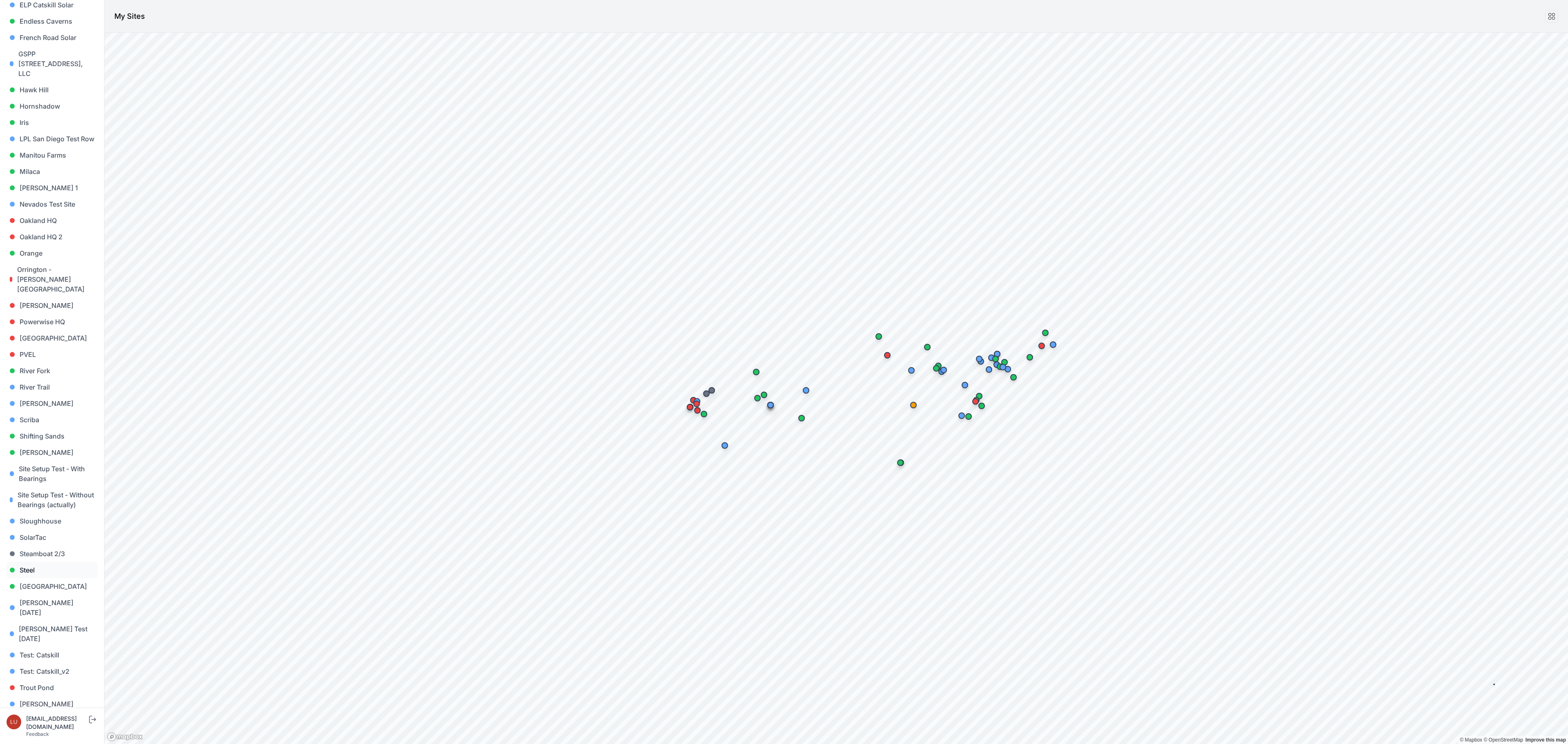
scroll to position [409, 0]
click at [33, 560] on link "Steel" at bounding box center [52, 568] width 91 height 16
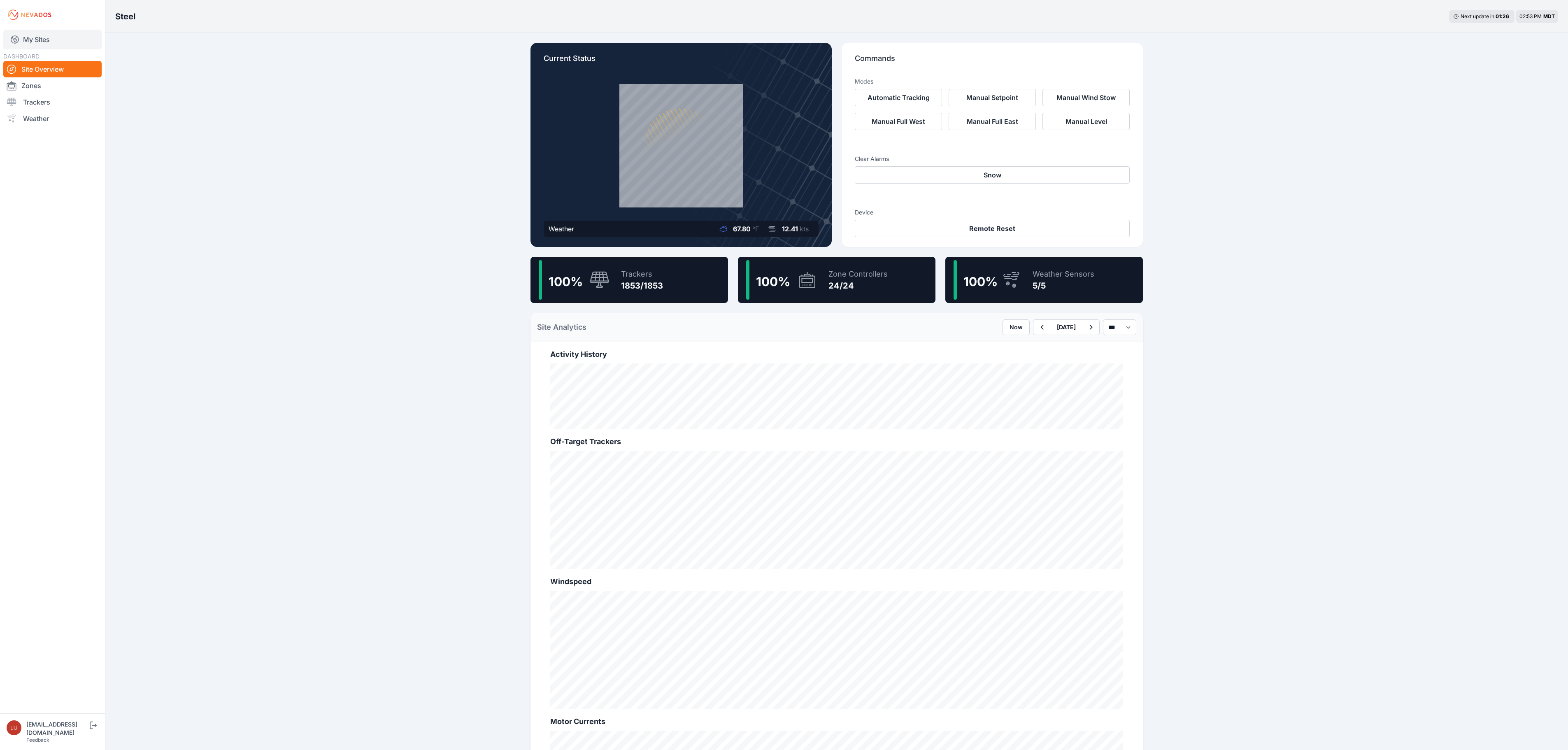
click at [43, 34] on link "My Sites" at bounding box center [52, 39] width 98 height 20
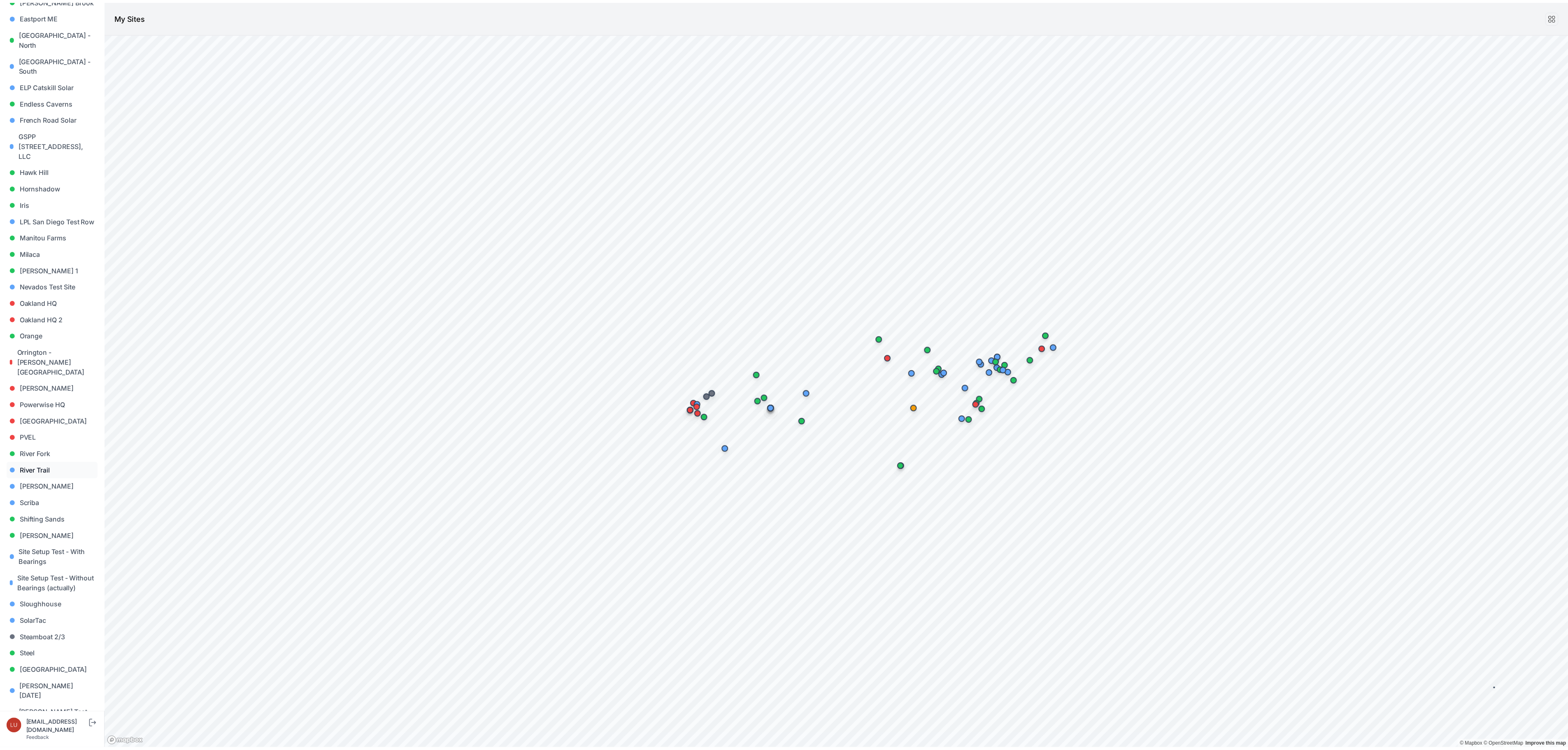
scroll to position [412, 0]
click at [60, 516] on link "Sloughhouse" at bounding box center [53, 524] width 92 height 17
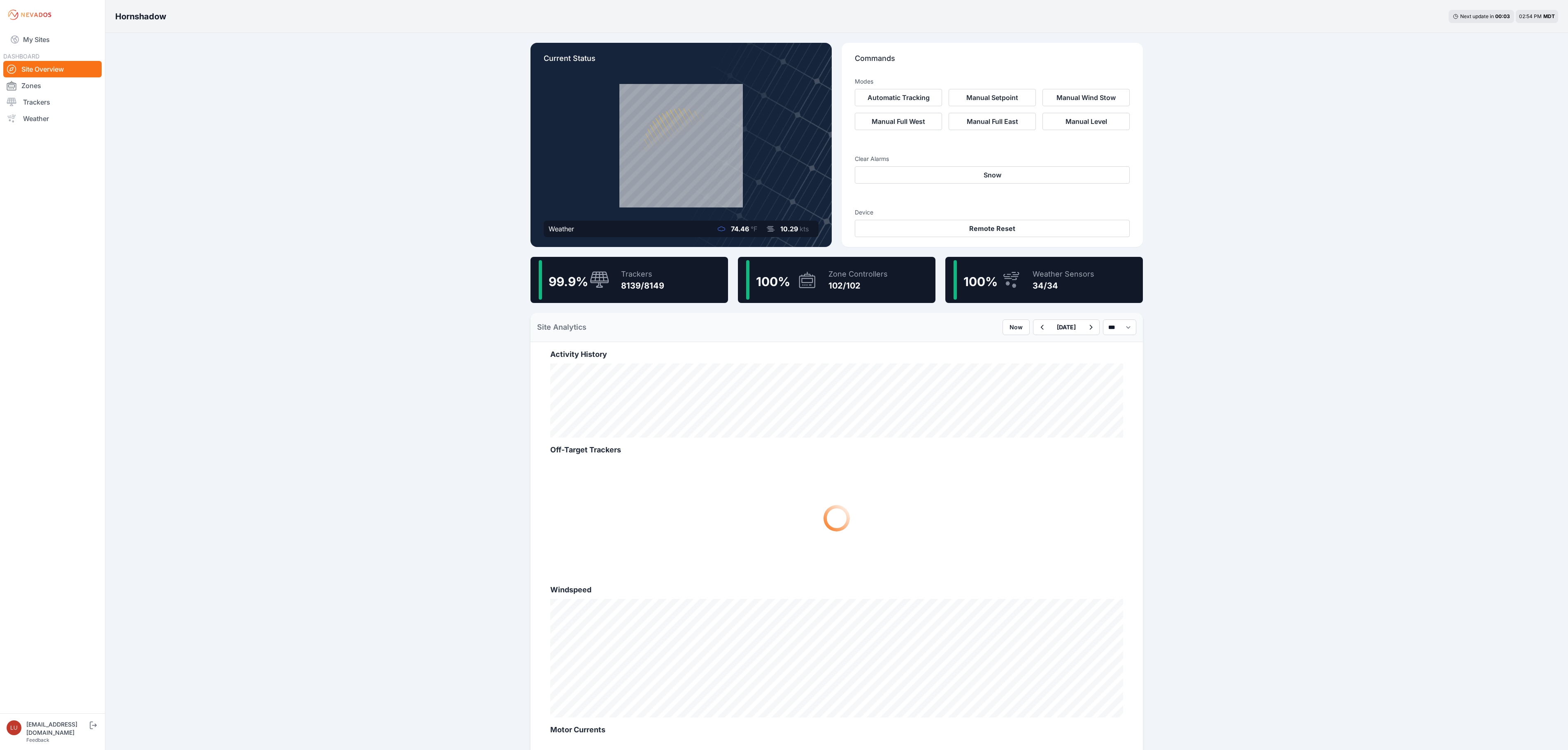
click at [645, 282] on div "8139/8149" at bounding box center [642, 285] width 43 height 12
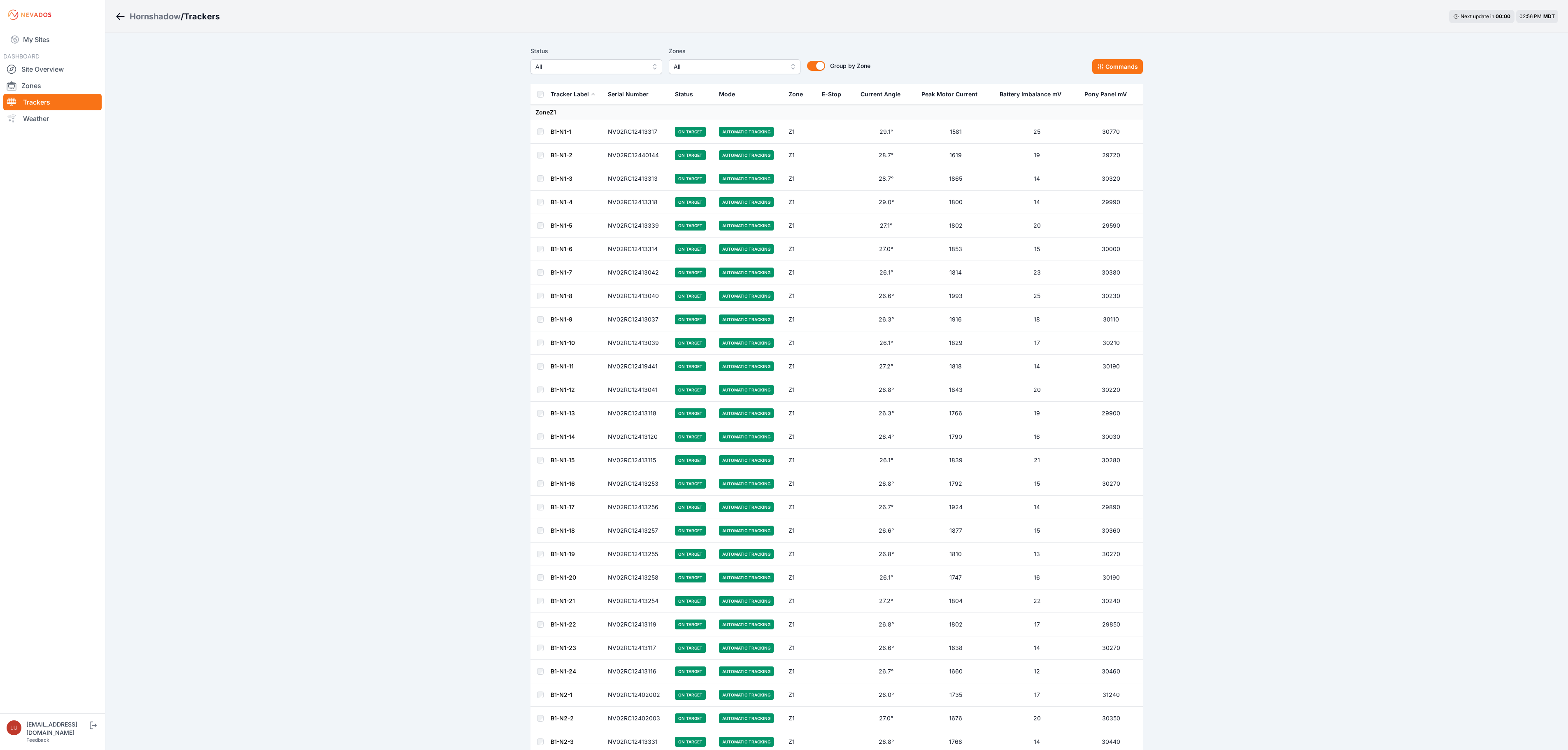
click at [595, 61] on button "All" at bounding box center [596, 67] width 132 height 15
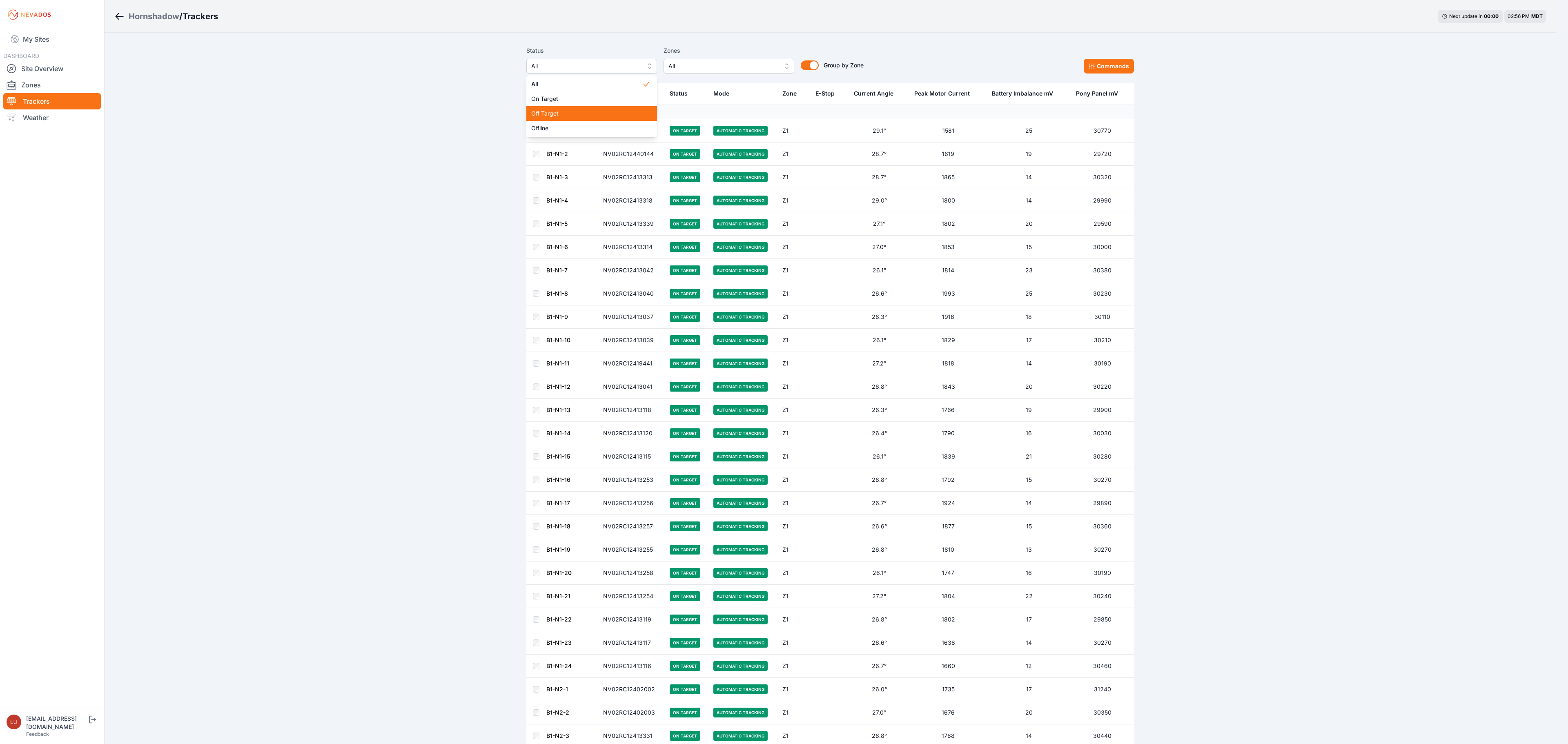
click at [556, 119] on div "Off Target" at bounding box center [592, 113] width 131 height 15
